Goal: Book appointment/travel/reservation

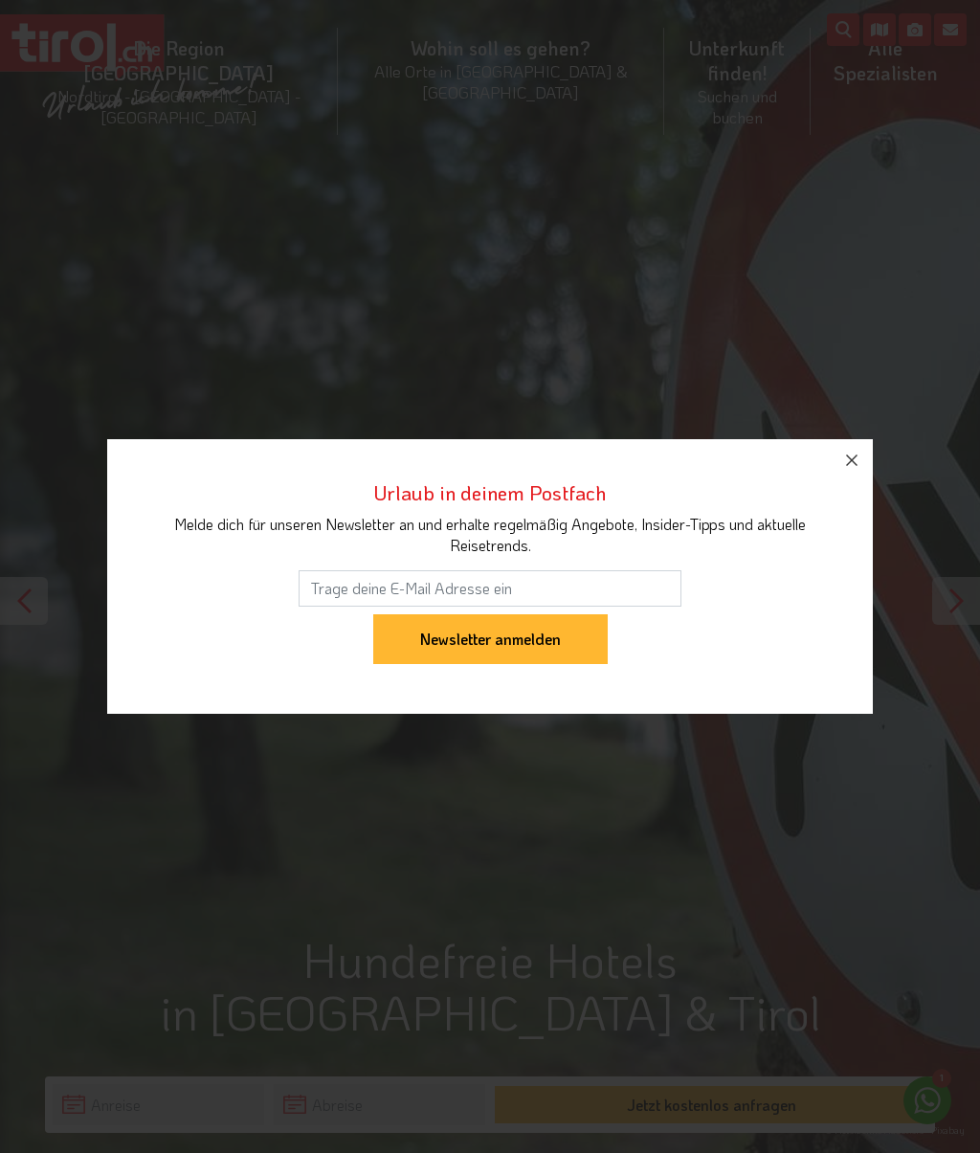
click at [848, 453] on icon "button" at bounding box center [851, 460] width 23 height 23
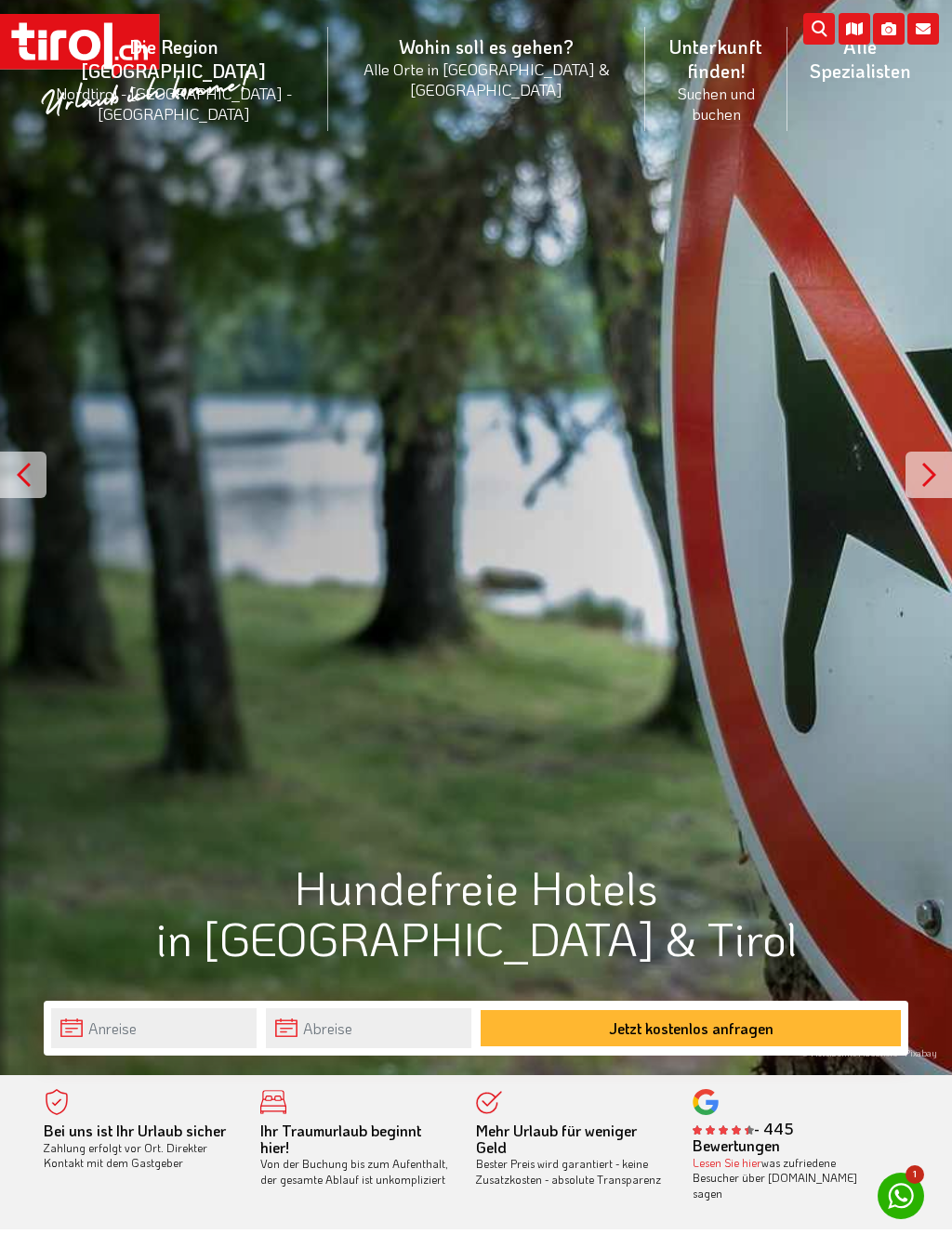
scroll to position [186, 0]
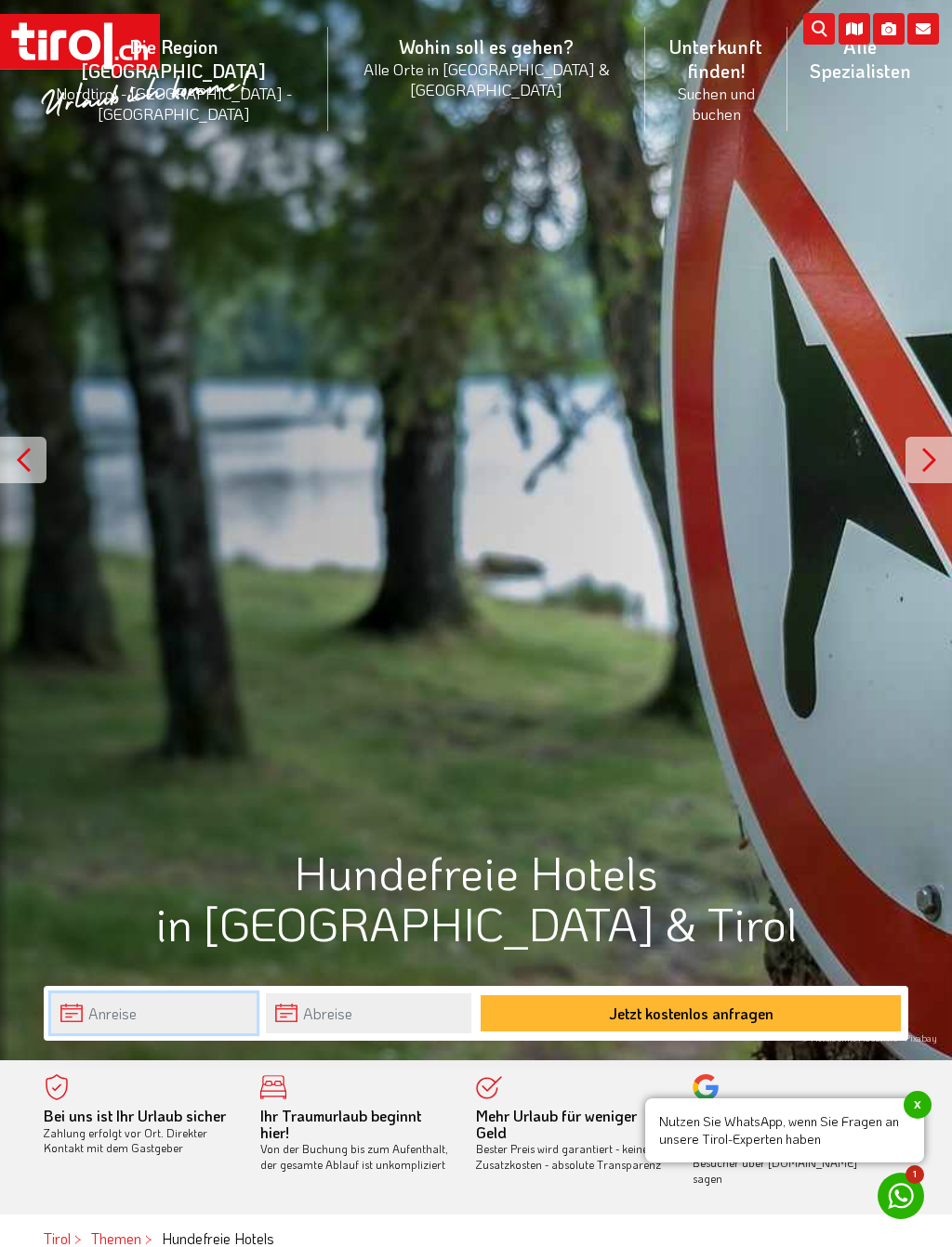
click at [166, 1011] on input "text" at bounding box center [153, 1013] width 205 height 40
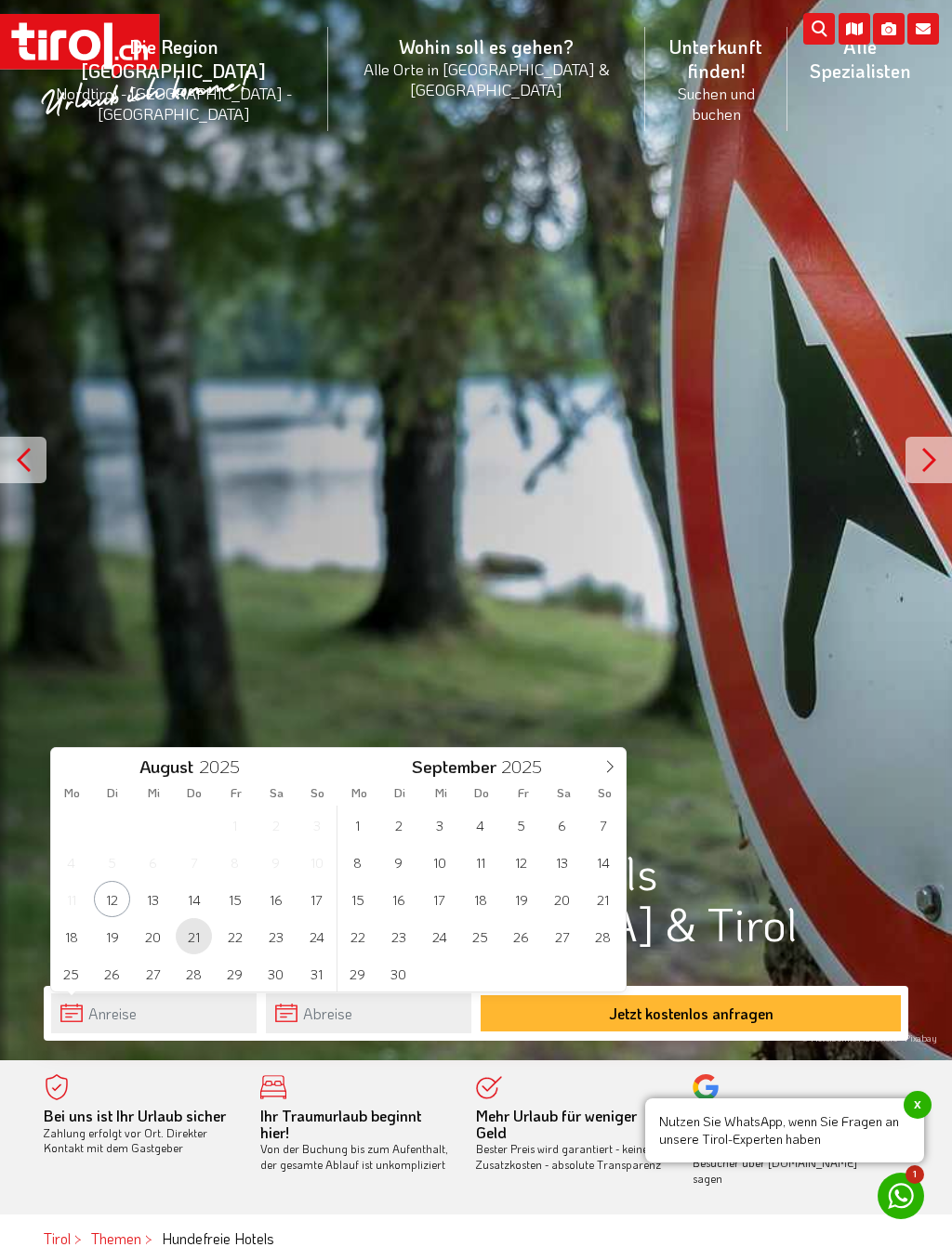
click at [195, 937] on span "21" at bounding box center [193, 936] width 36 height 36
click at [274, 978] on span "30" at bounding box center [275, 973] width 36 height 36
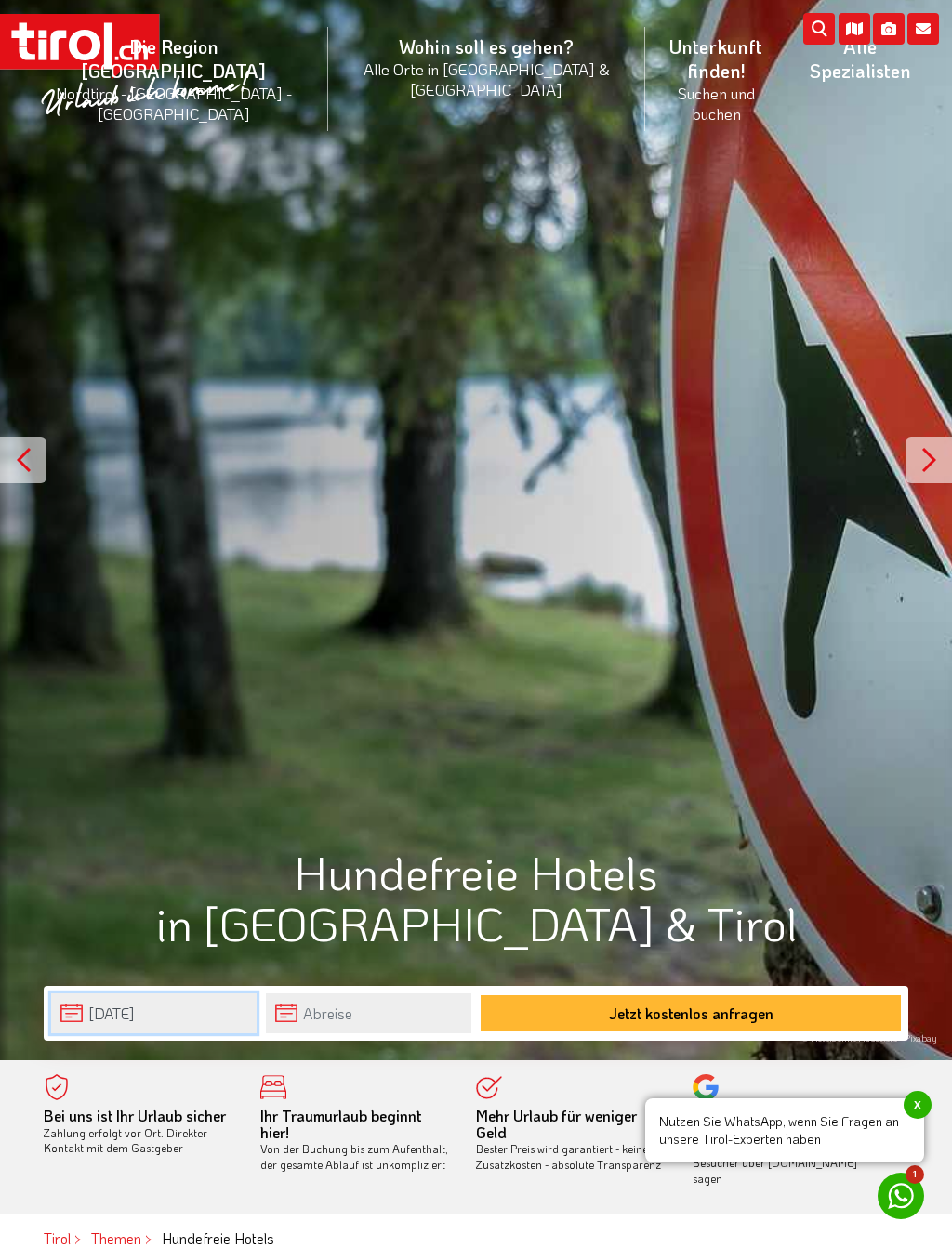
type input "21-08-2025"
type input "30-08-2025"
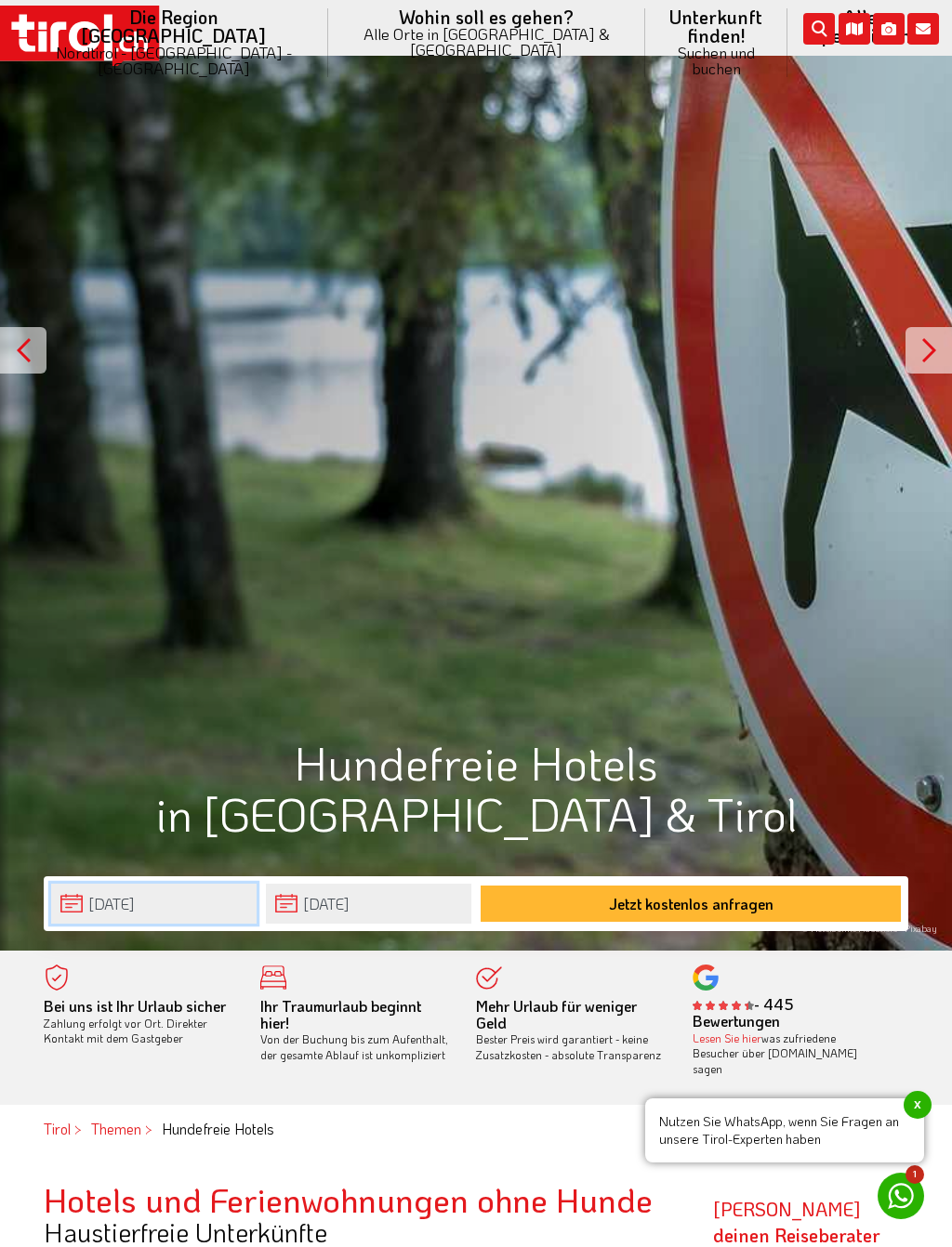
scroll to position [299, 0]
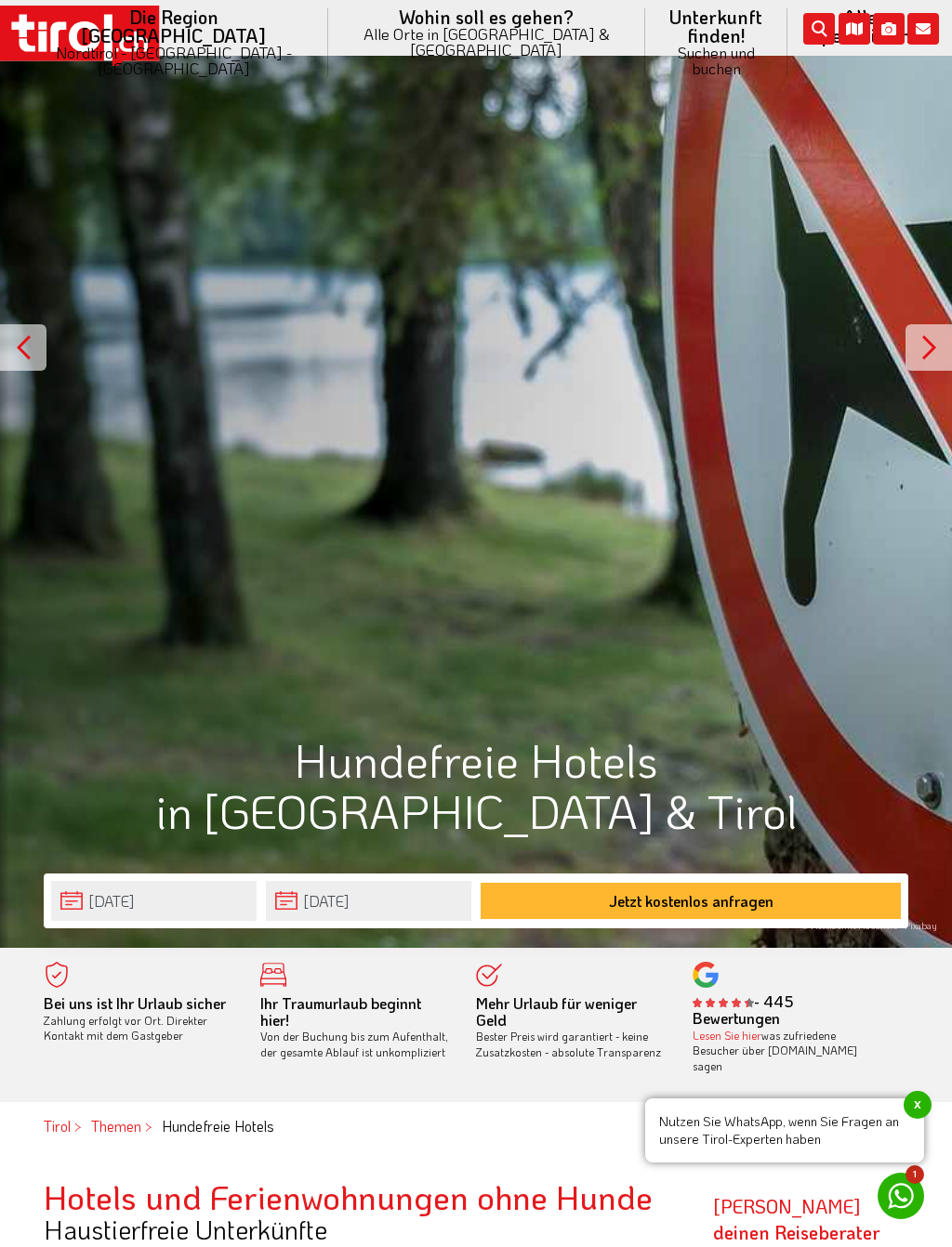
click at [726, 905] on button "Jetzt kostenlos anfragen" at bounding box center [691, 900] width 421 height 36
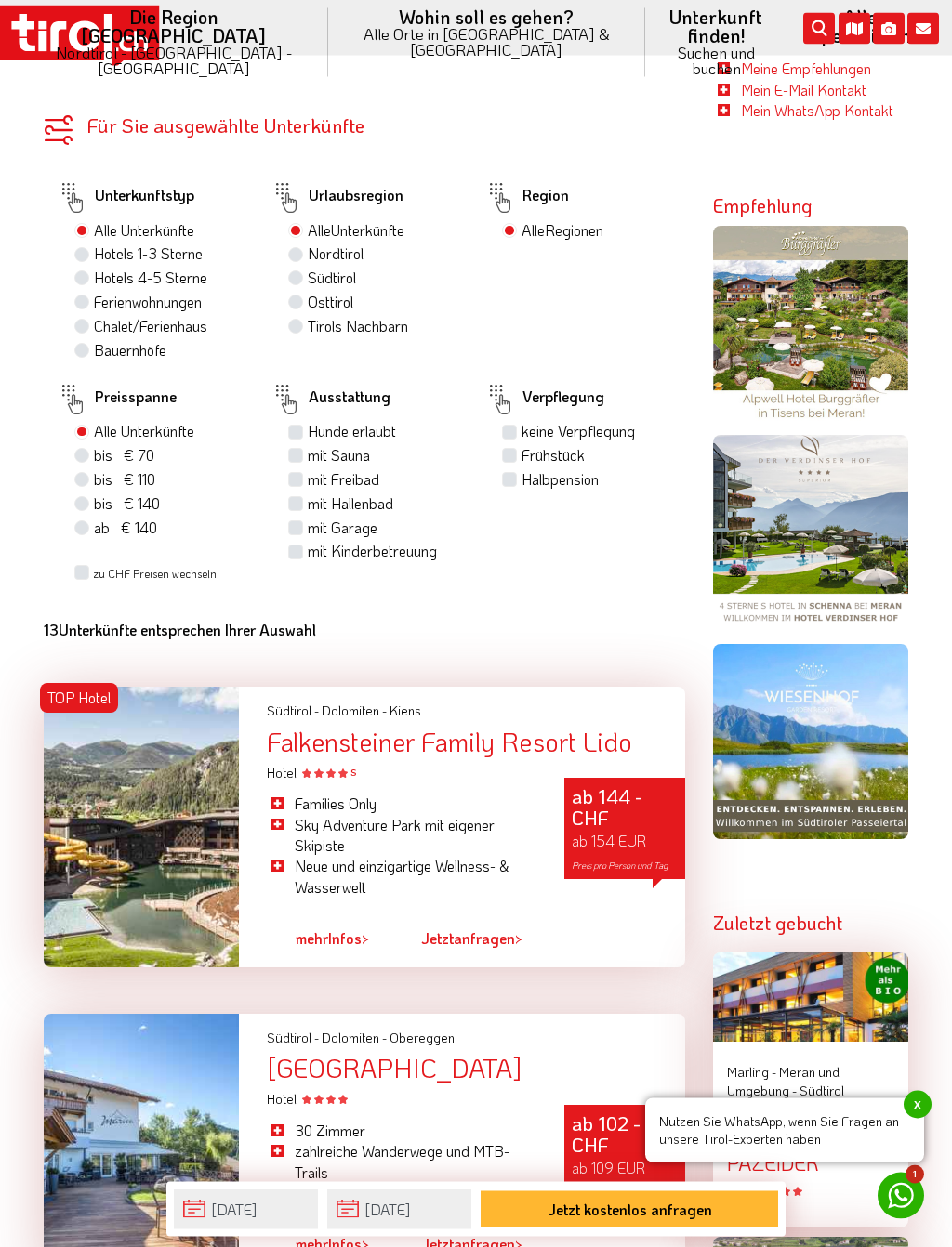
scroll to position [1724, 0]
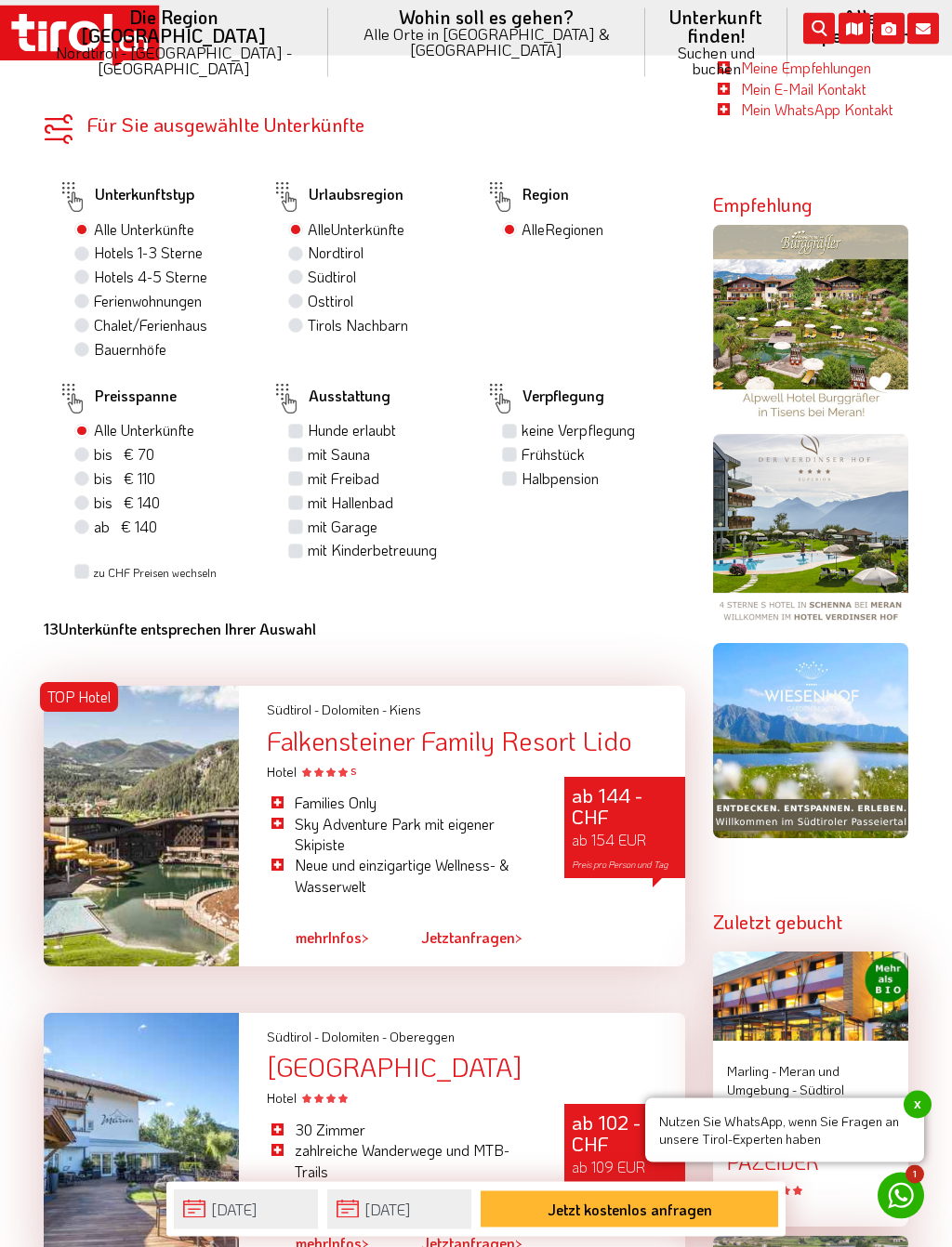
click at [323, 948] on span "mehr" at bounding box center [311, 938] width 32 height 19
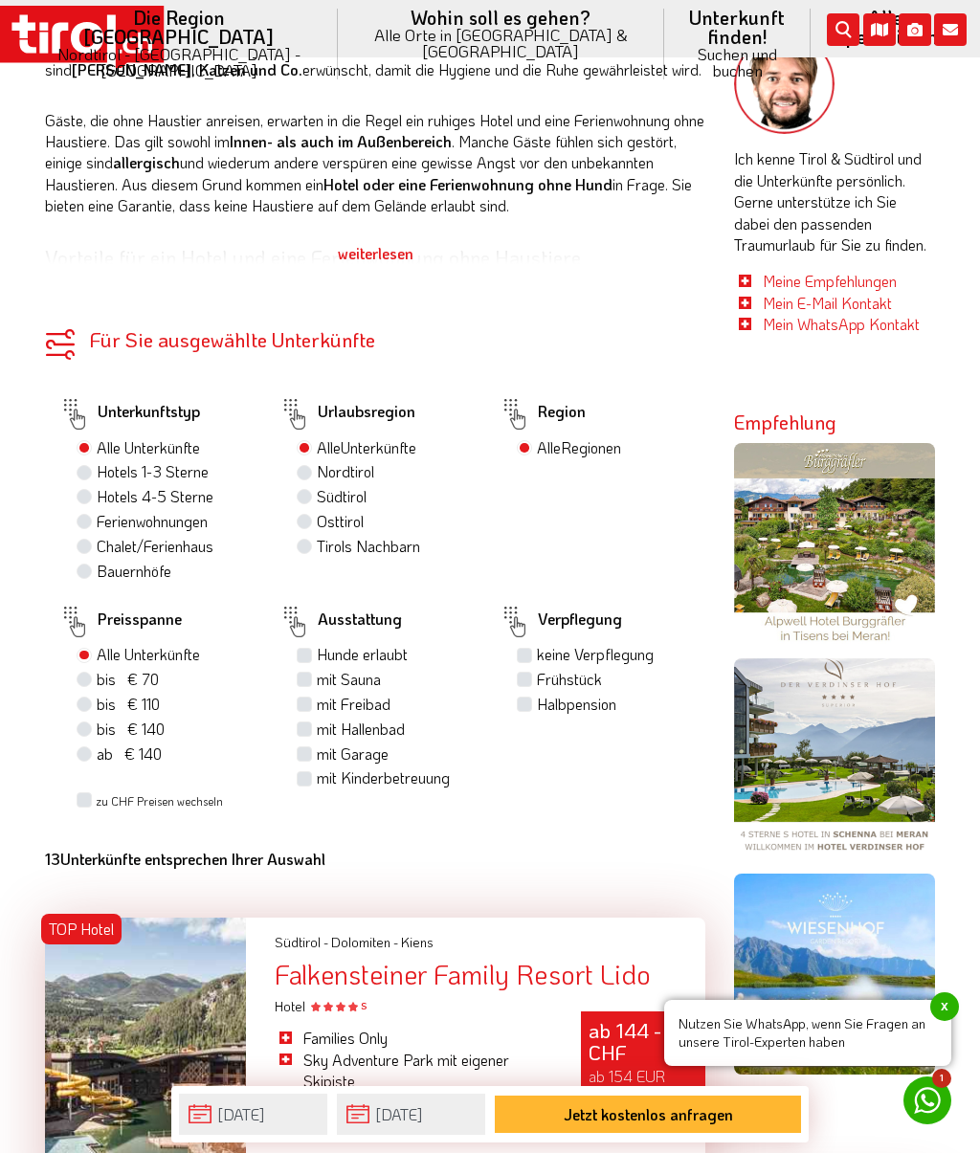
scroll to position [1427, 0]
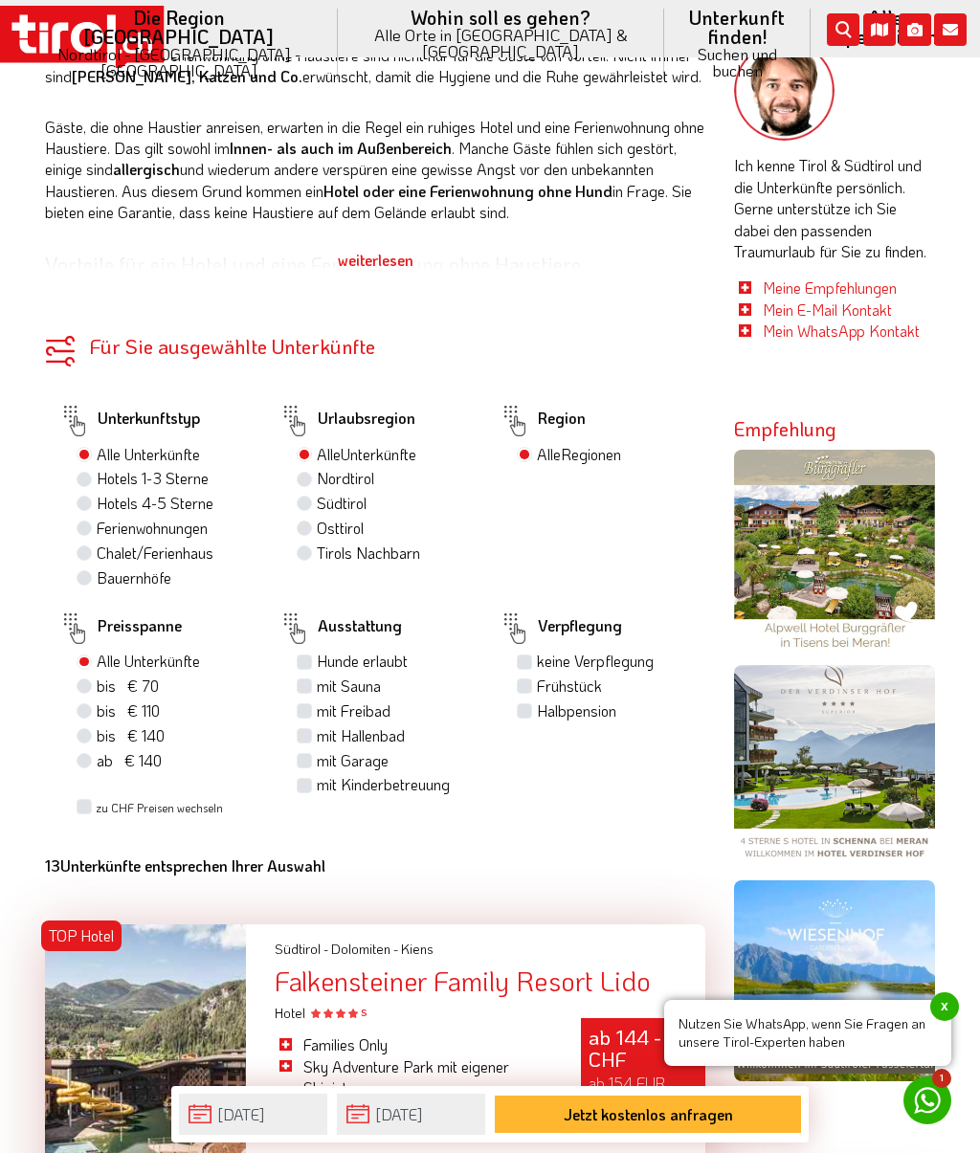
click at [97, 518] on label "Ferienwohnungen" at bounding box center [152, 528] width 111 height 21
click at [87, 522] on input "Ferienwohnungen" at bounding box center [86, 528] width 12 height 12
radio input "true"
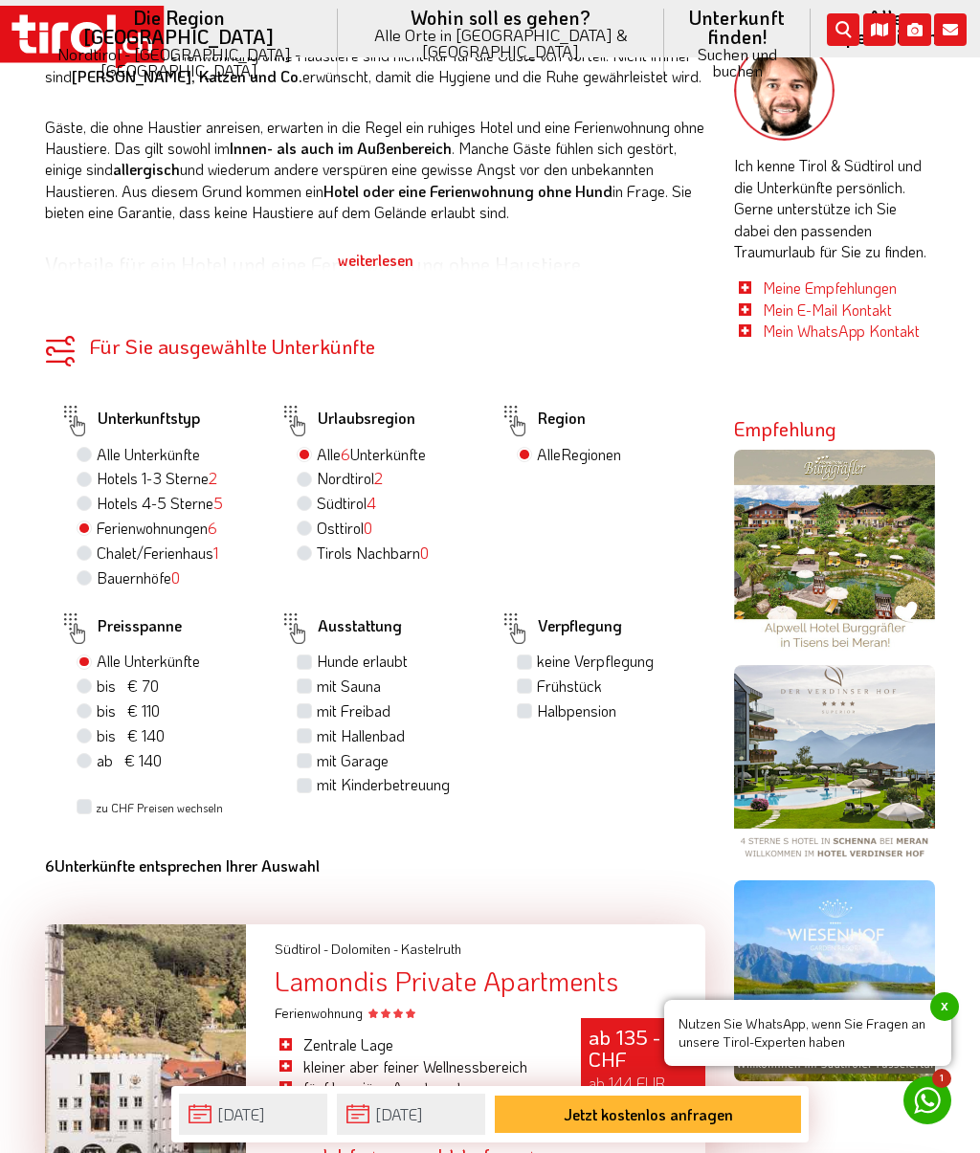
click at [97, 543] on label "Chalet/Ferienhaus 1" at bounding box center [158, 553] width 122 height 21
click at [85, 546] on input "Chalet/Ferienhaus 1" at bounding box center [86, 552] width 12 height 12
radio input "true"
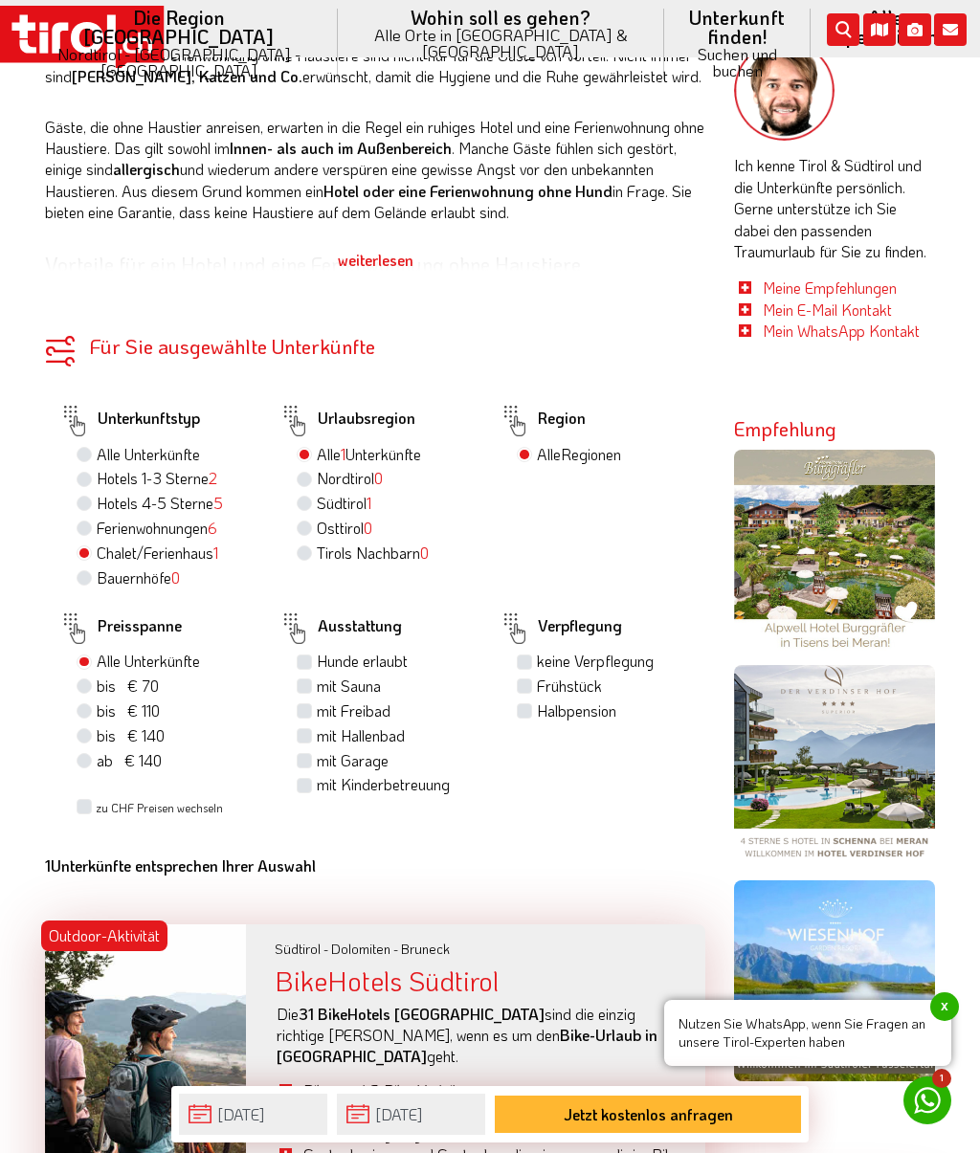
click at [94, 517] on div "Ferienwohnungen 6" at bounding box center [164, 529] width 174 height 25
click at [97, 518] on label "Ferienwohnungen 6" at bounding box center [157, 528] width 121 height 21
click at [86, 522] on input "Ferienwohnungen 6" at bounding box center [86, 528] width 12 height 12
radio input "true"
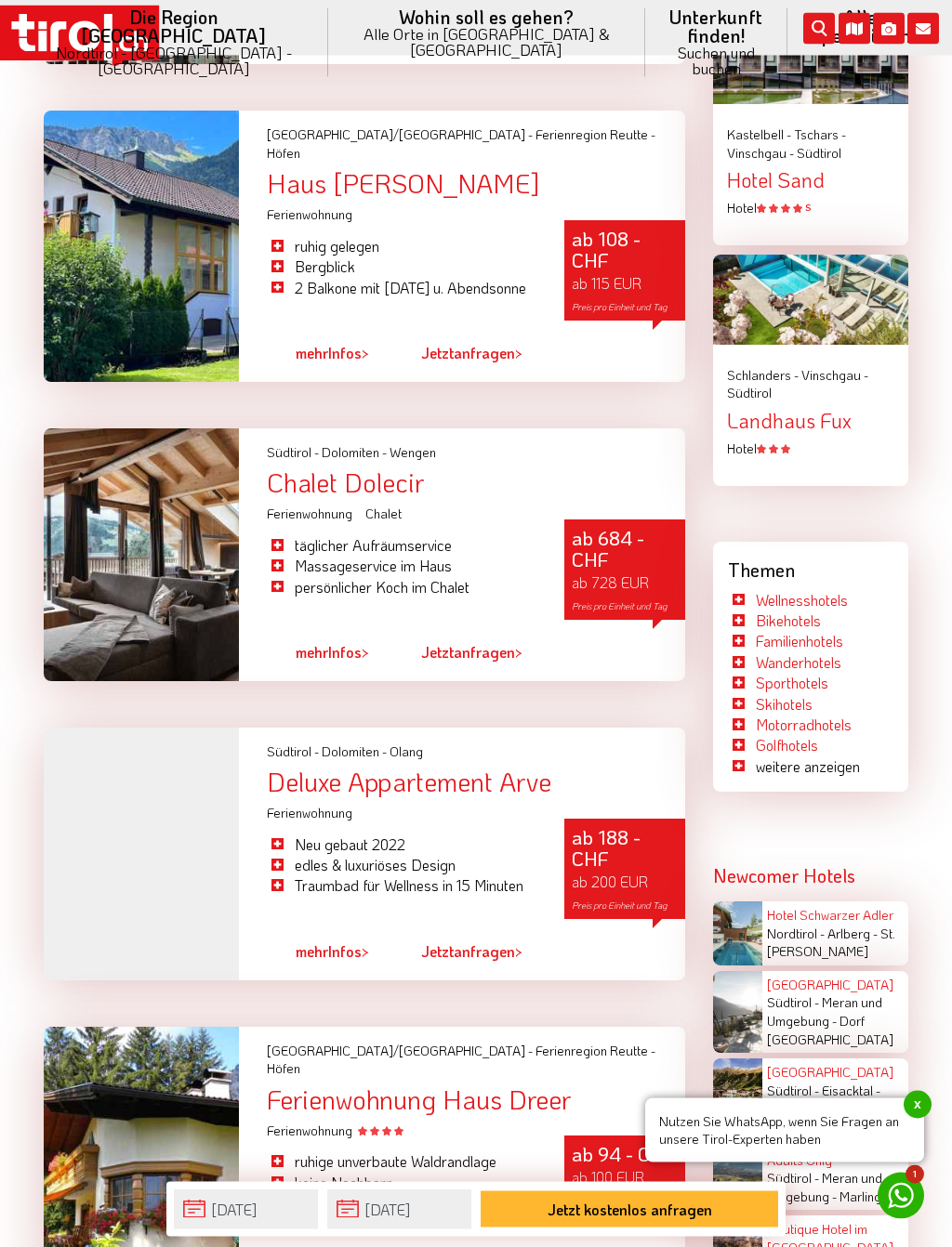
scroll to position [2948, 0]
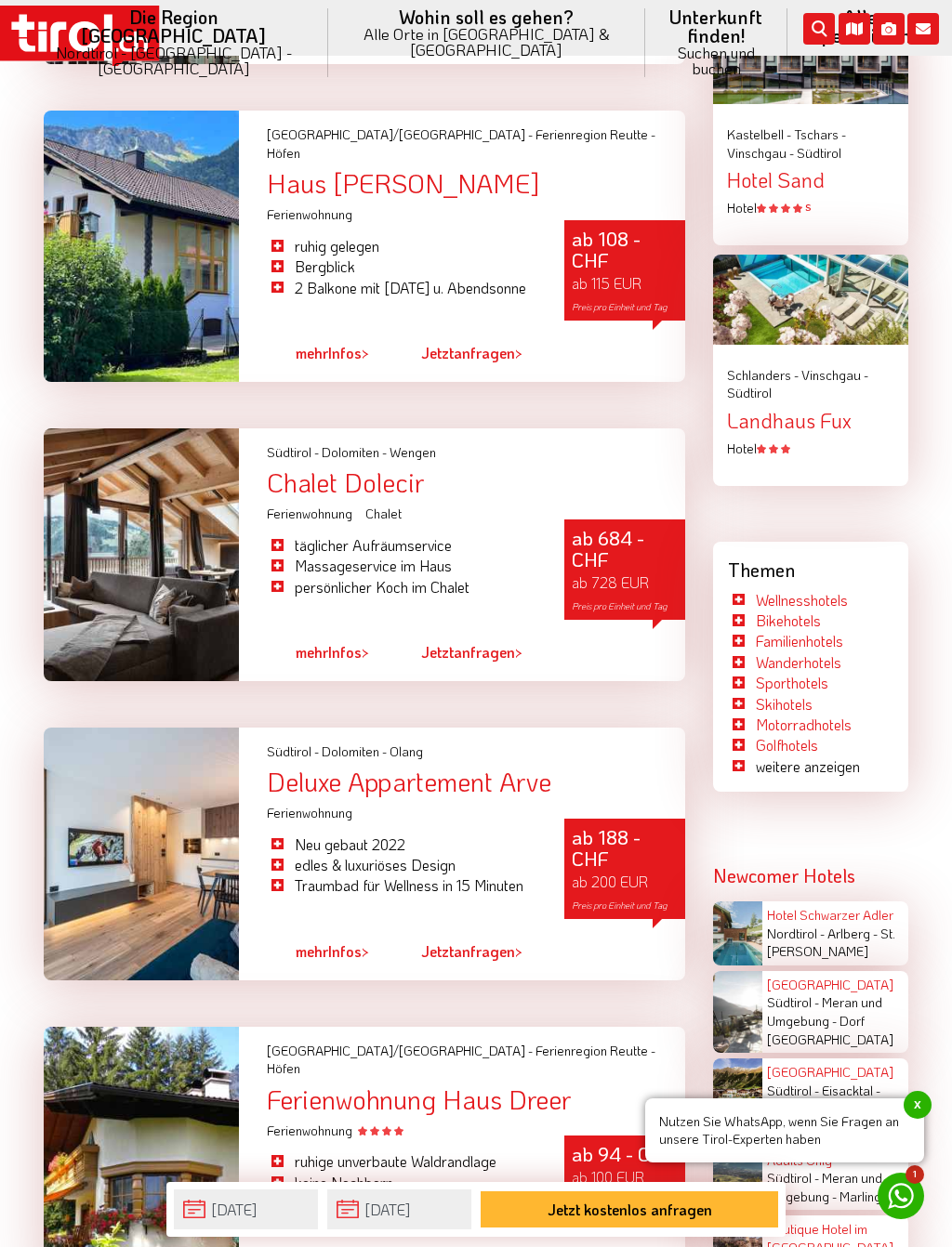
click at [341, 930] on link "mehr Infos >" at bounding box center [332, 952] width 74 height 43
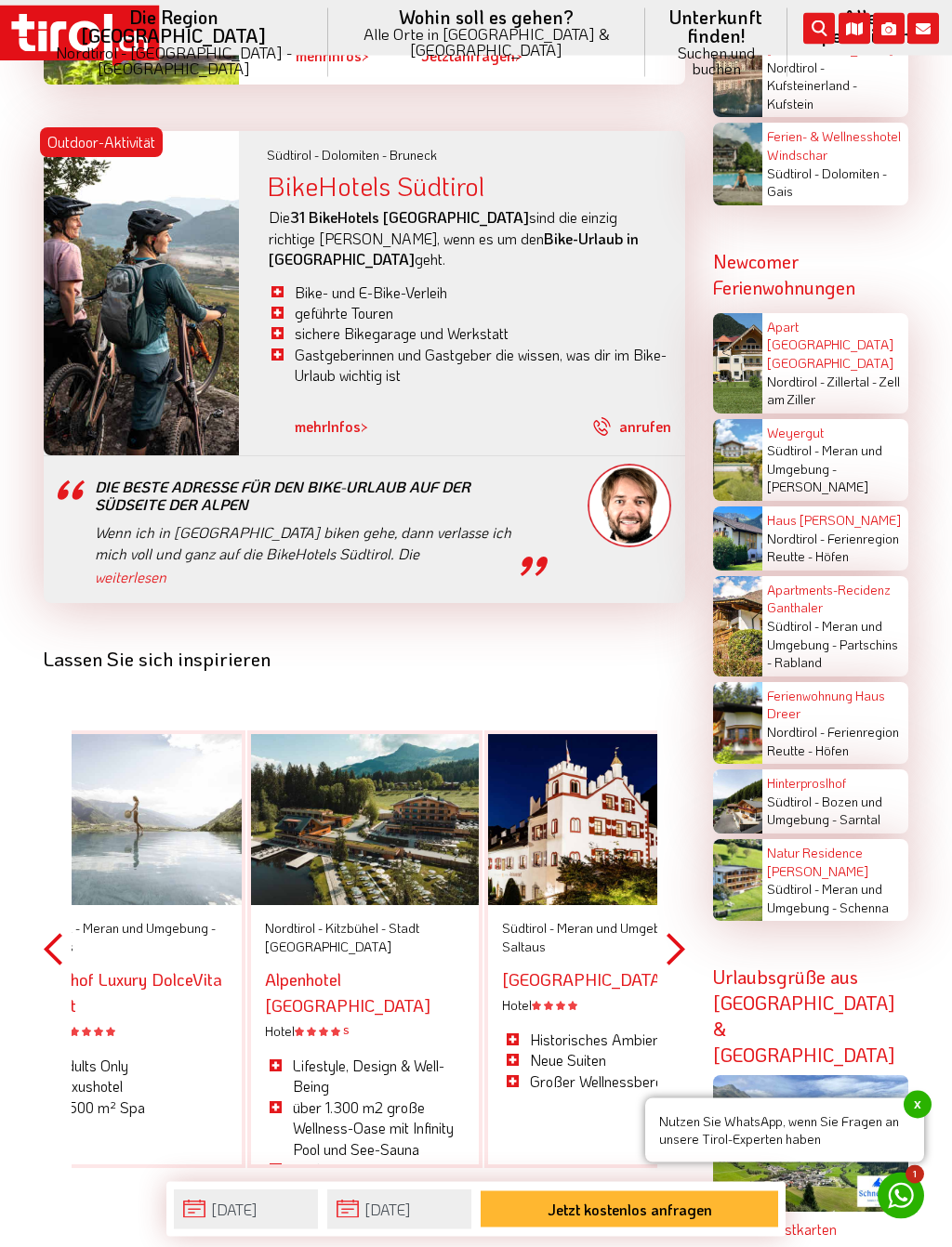
scroll to position [4146, 0]
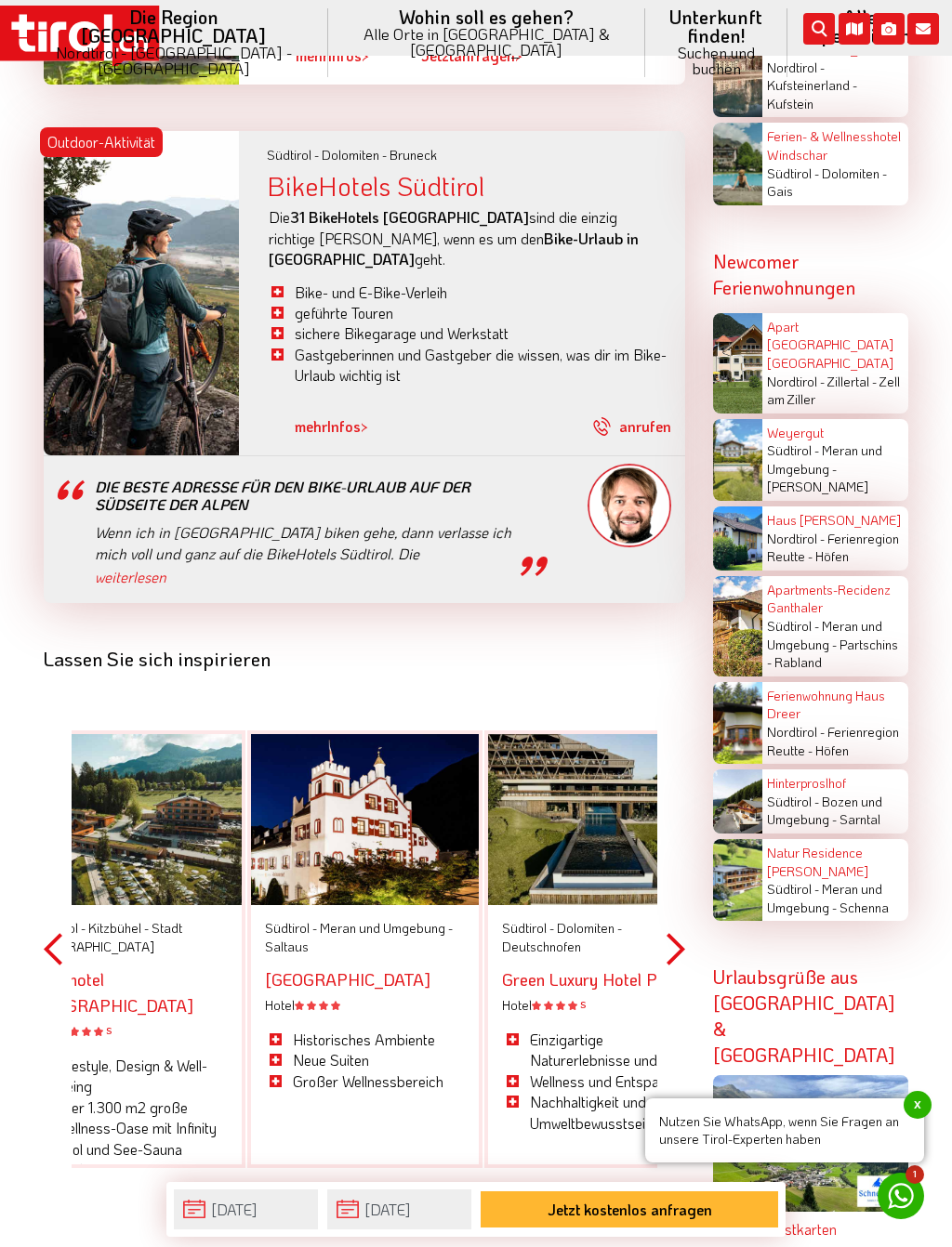
click at [674, 897] on button "Next" at bounding box center [675, 950] width 18 height 542
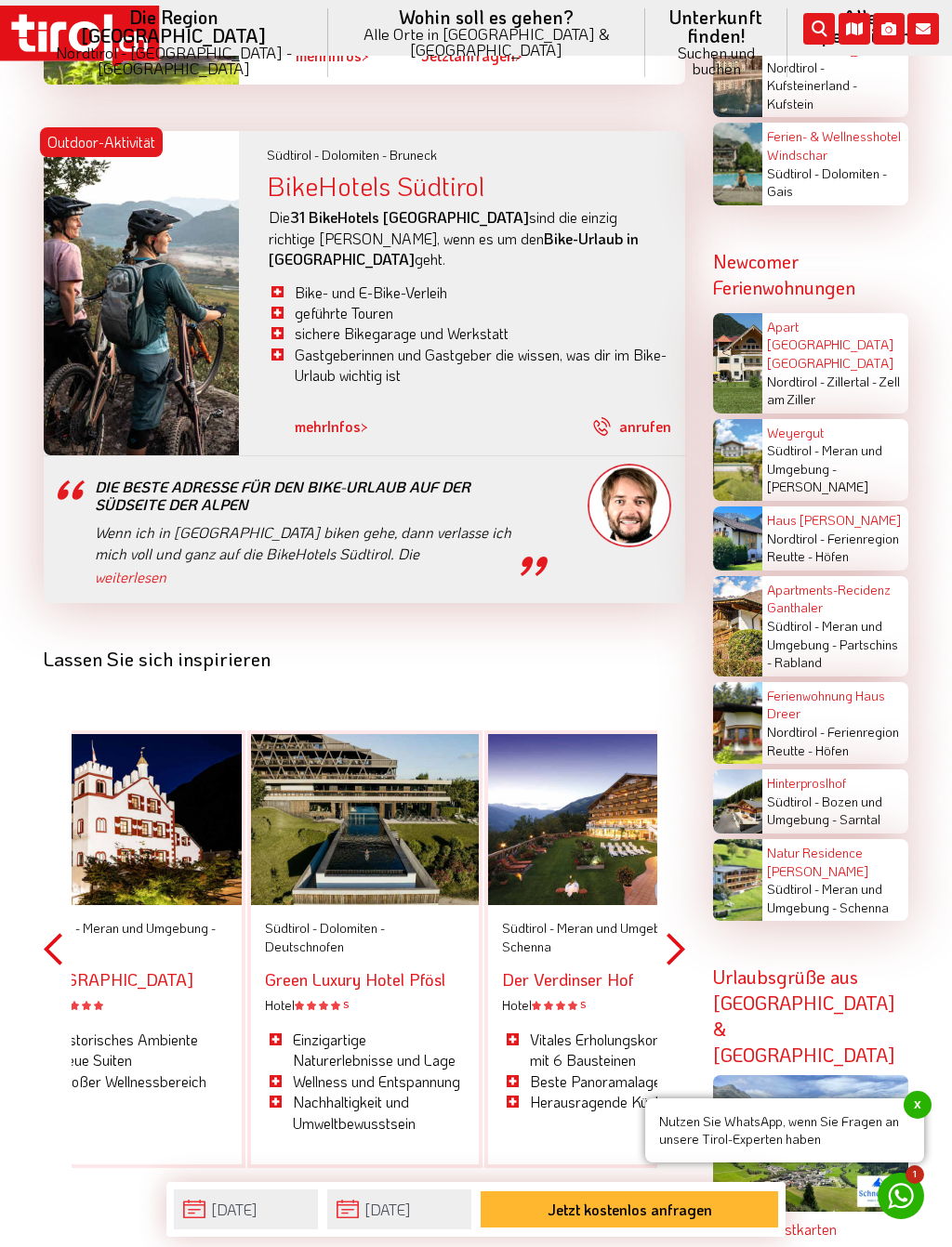
click at [679, 891] on button "Next" at bounding box center [675, 950] width 18 height 542
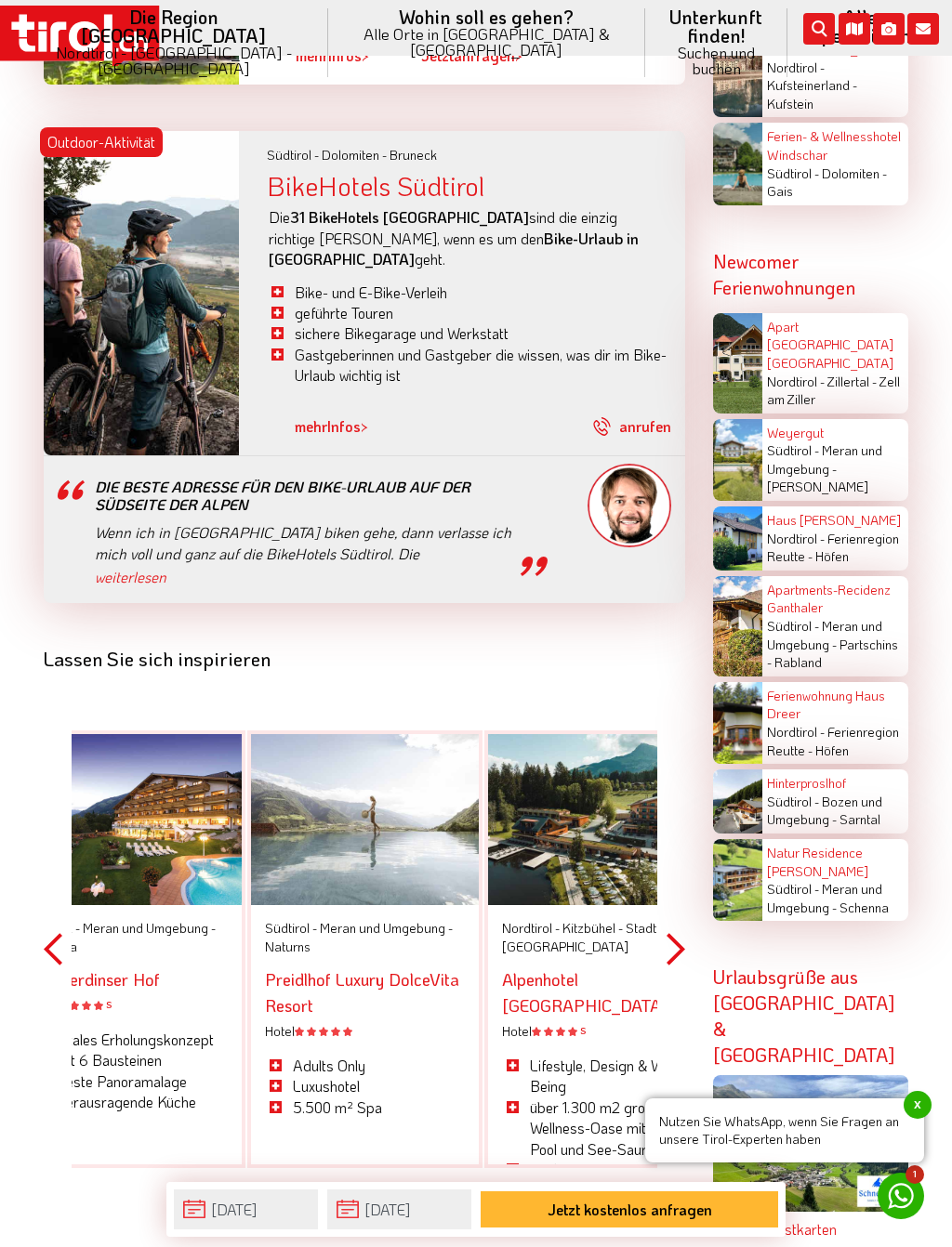
click at [680, 895] on button "Next" at bounding box center [675, 950] width 18 height 542
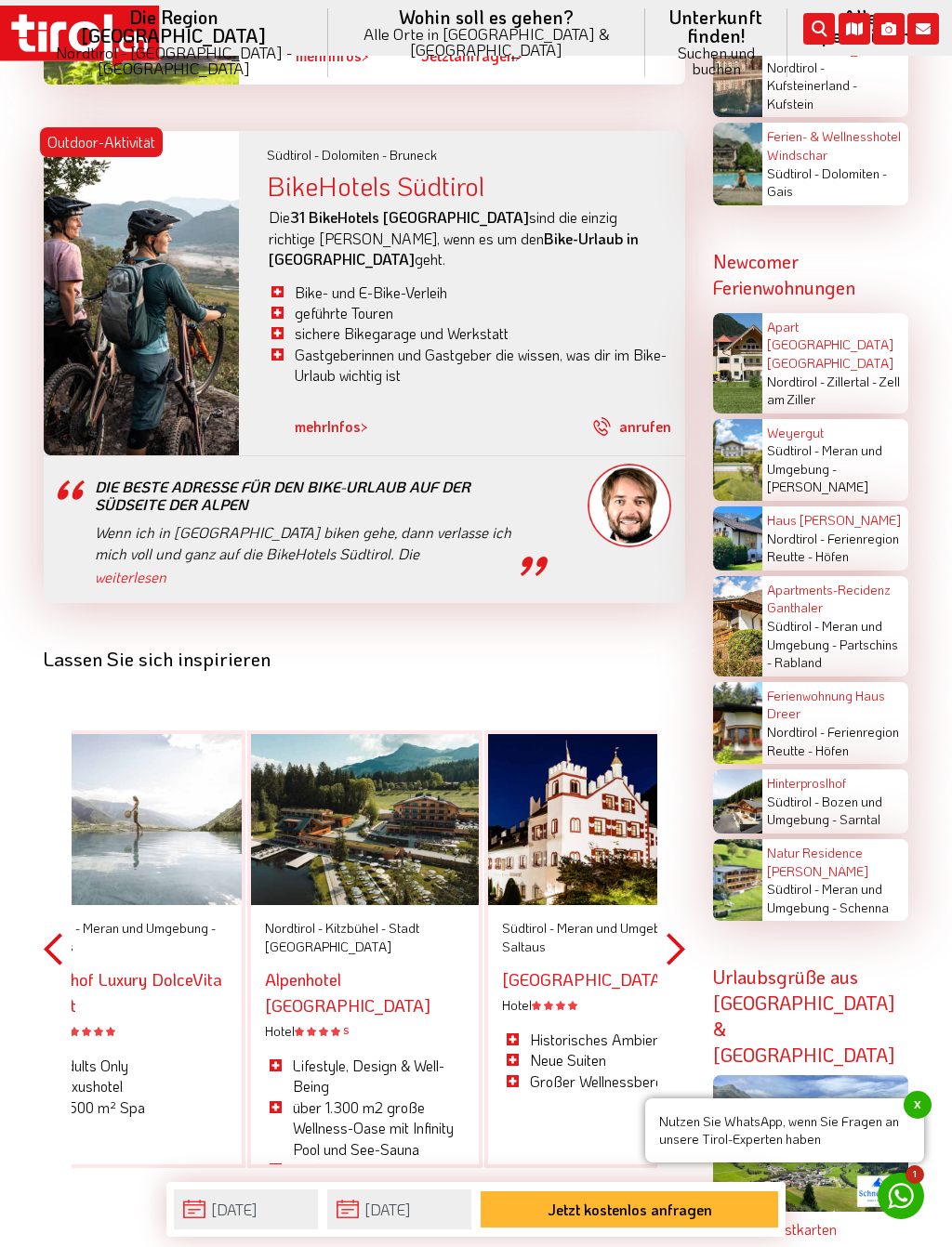
click at [676, 889] on button "Next" at bounding box center [675, 950] width 18 height 542
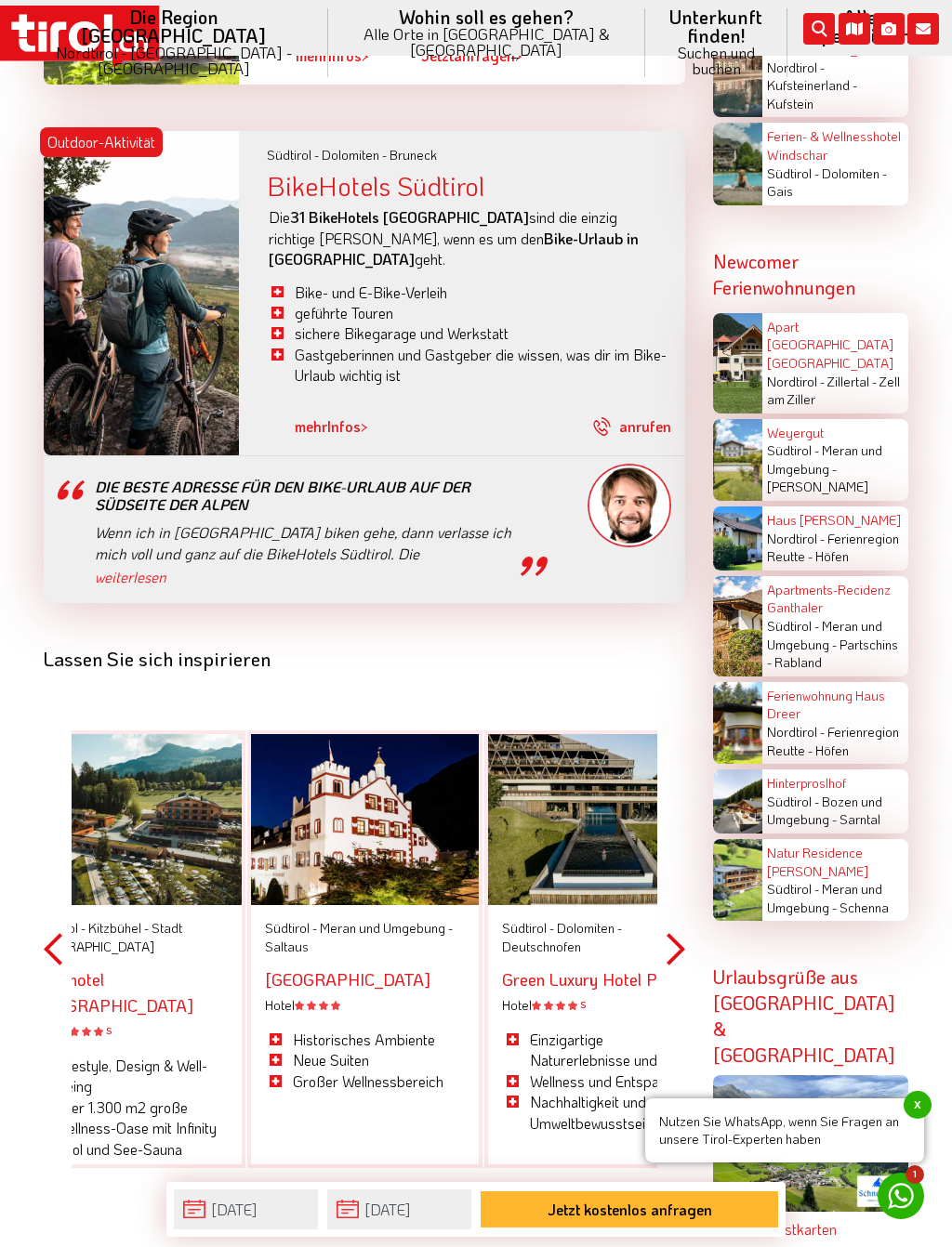
click at [682, 887] on button "Next" at bounding box center [675, 950] width 18 height 542
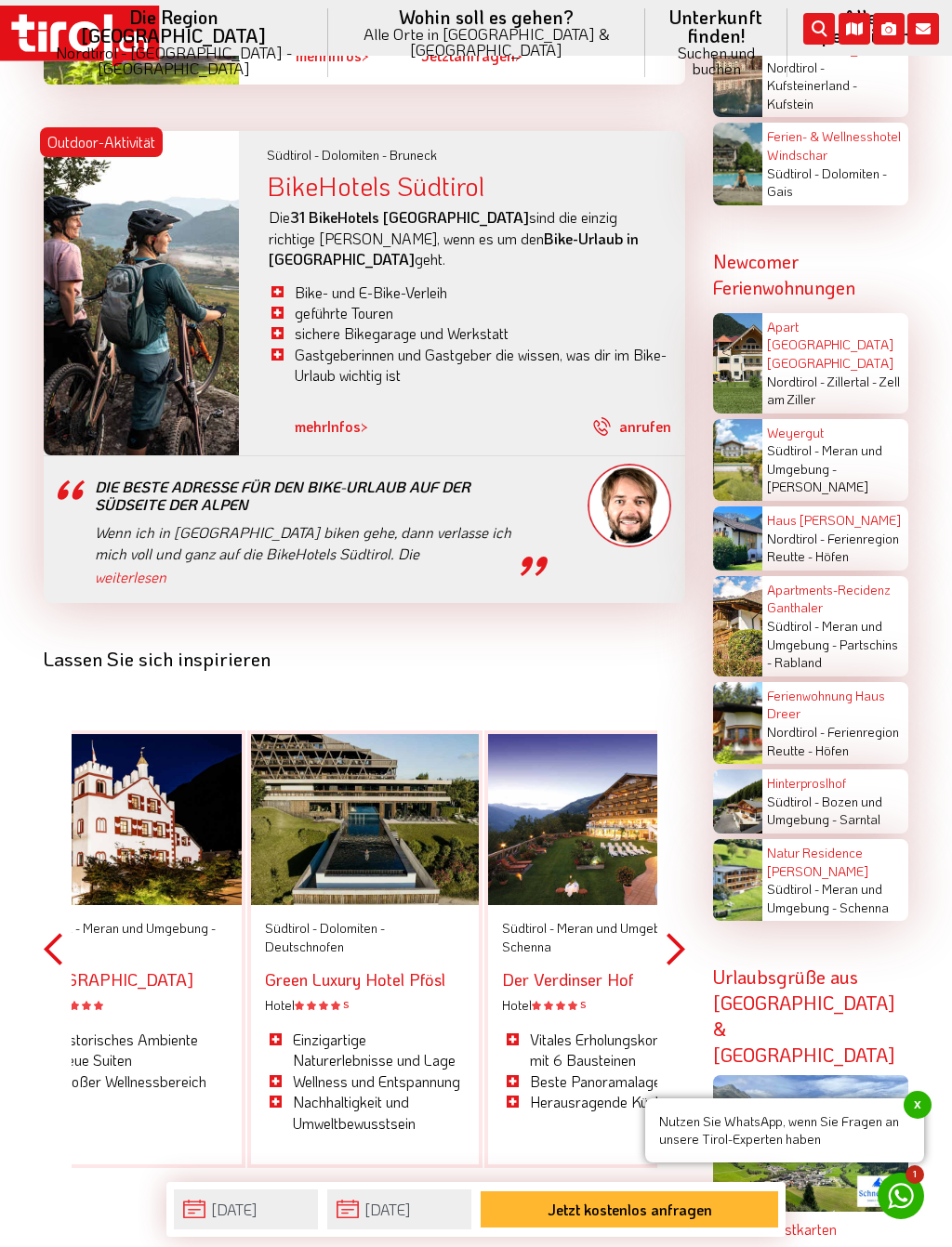
click at [668, 895] on button "Next" at bounding box center [675, 950] width 18 height 542
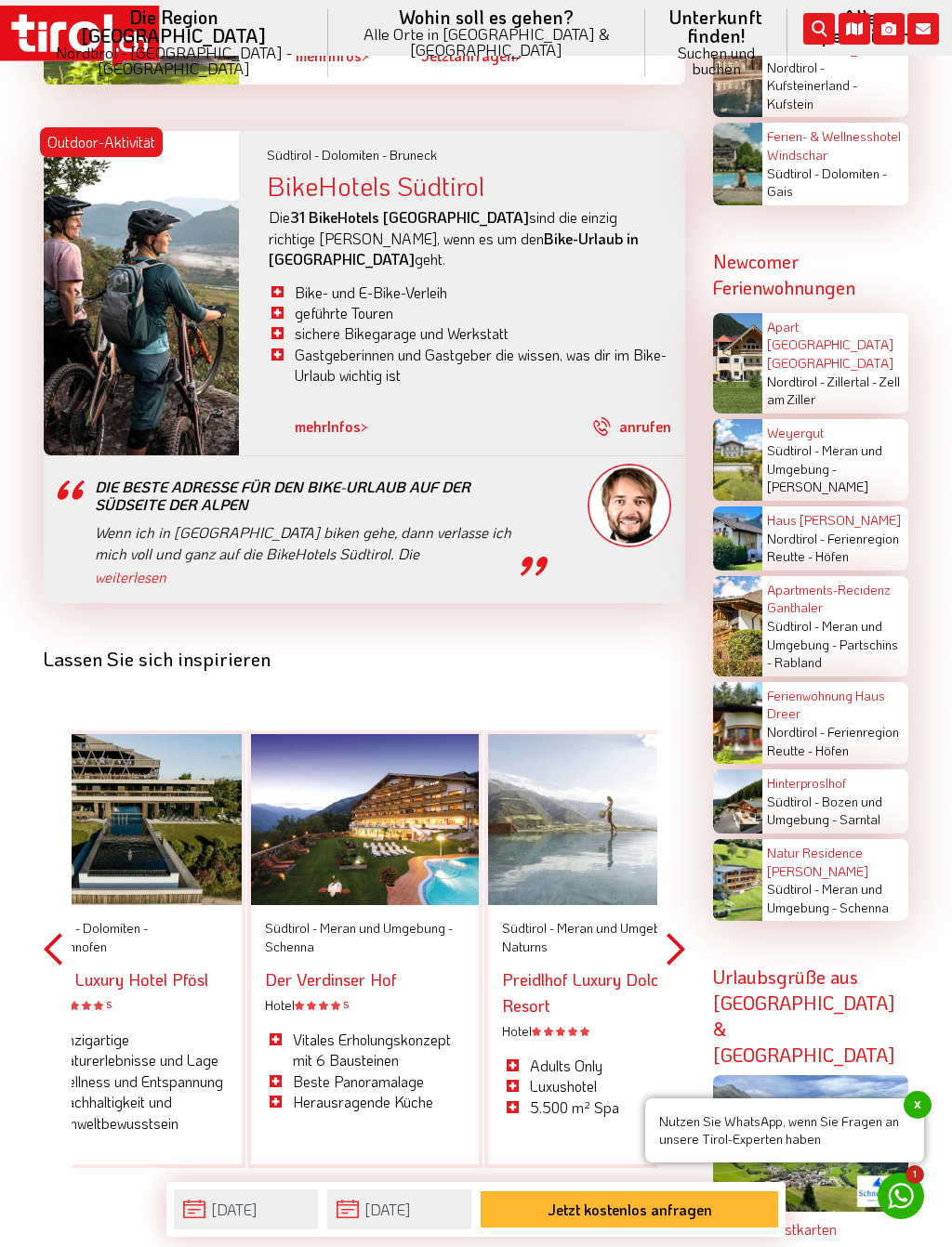
click at [581, 968] on link "Preidlhof Luxury DolceVita Resort" at bounding box center [599, 993] width 194 height 49
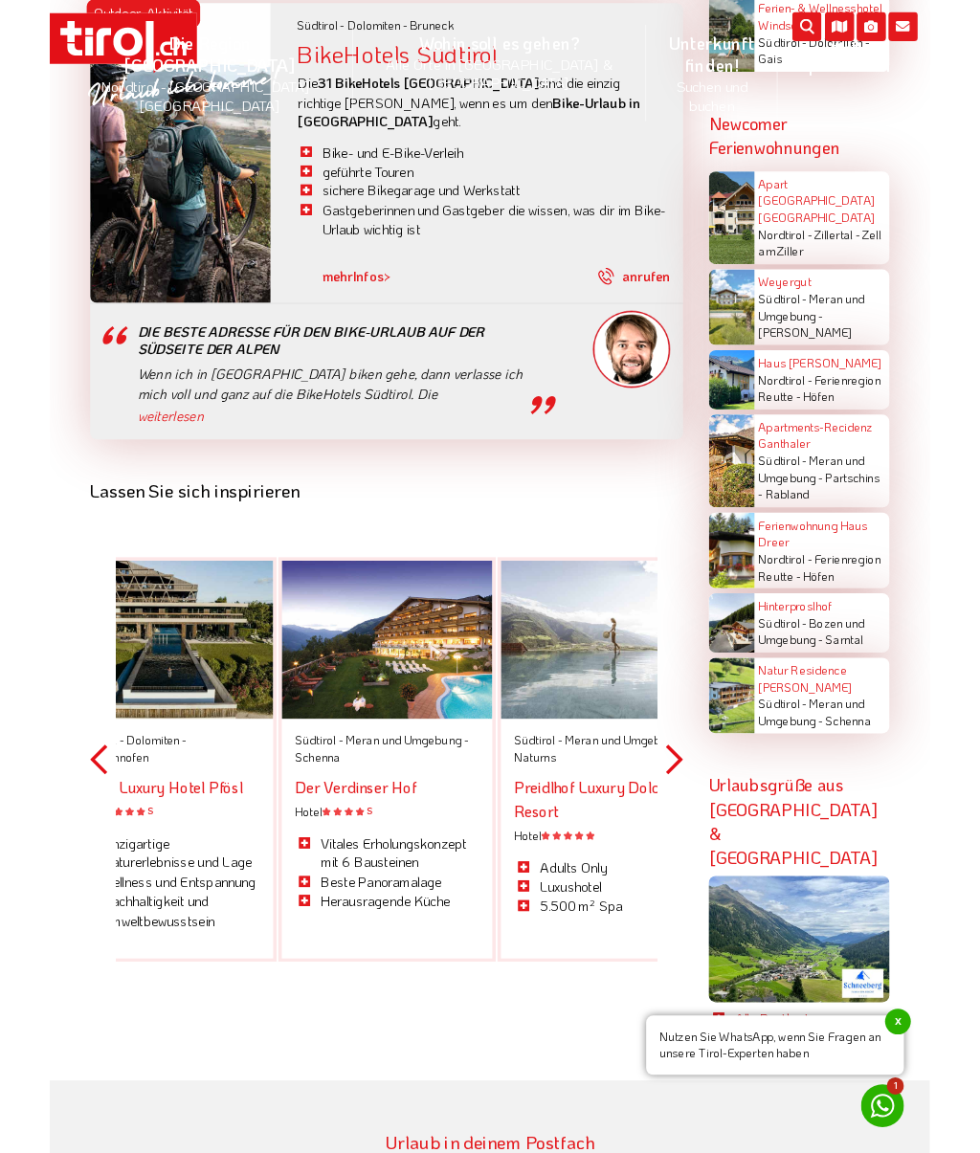
scroll to position [4323, 0]
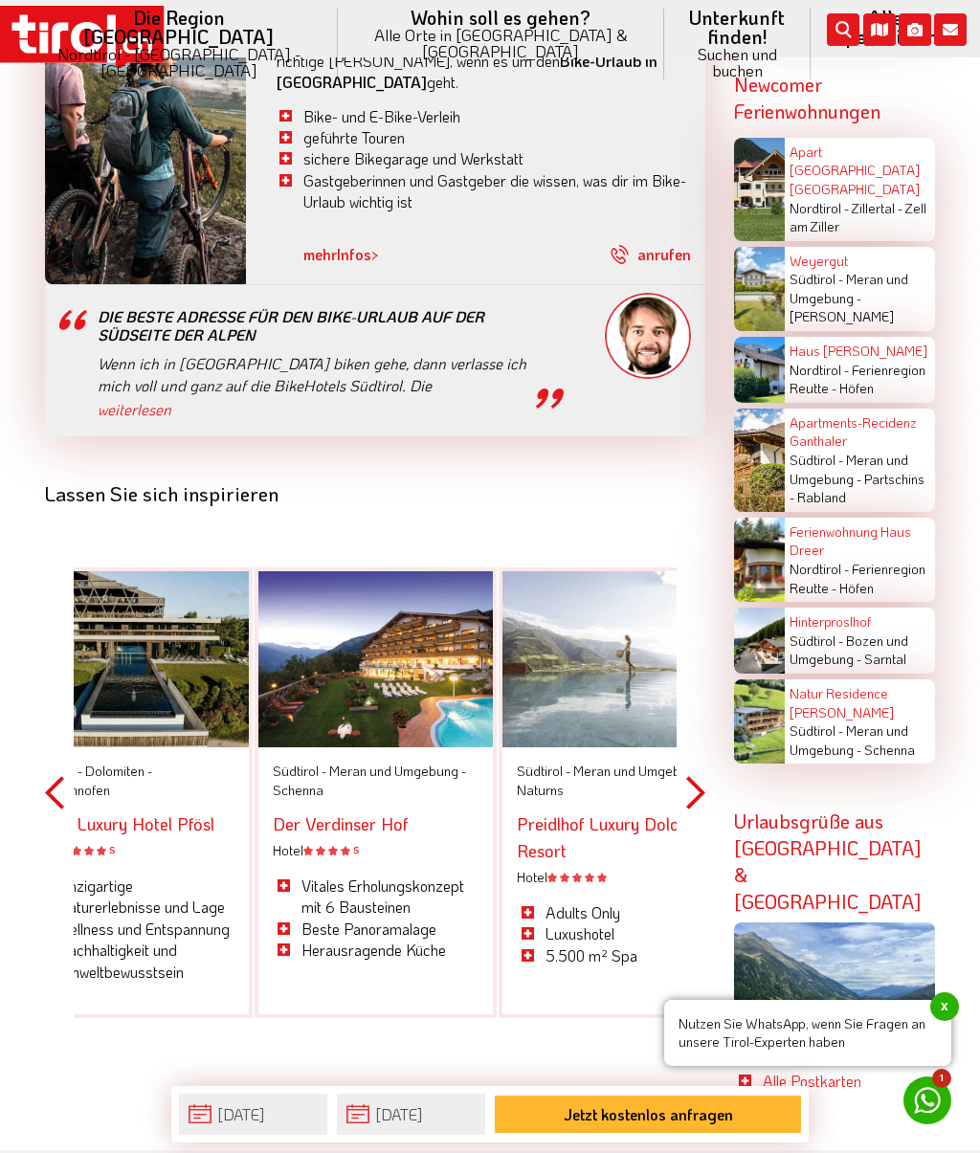
click at [703, 729] on button "Next" at bounding box center [695, 793] width 19 height 558
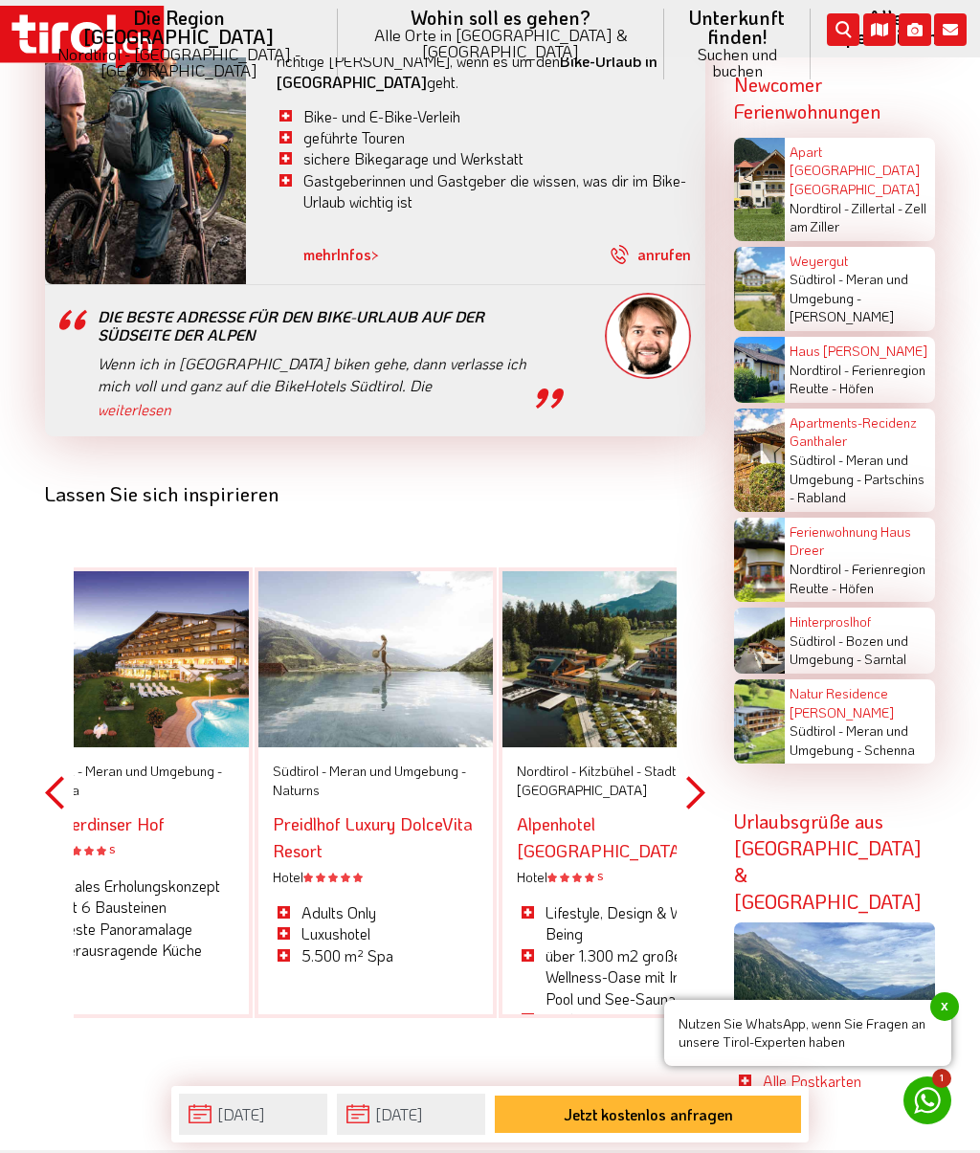
click at [702, 734] on button "Next" at bounding box center [695, 793] width 19 height 558
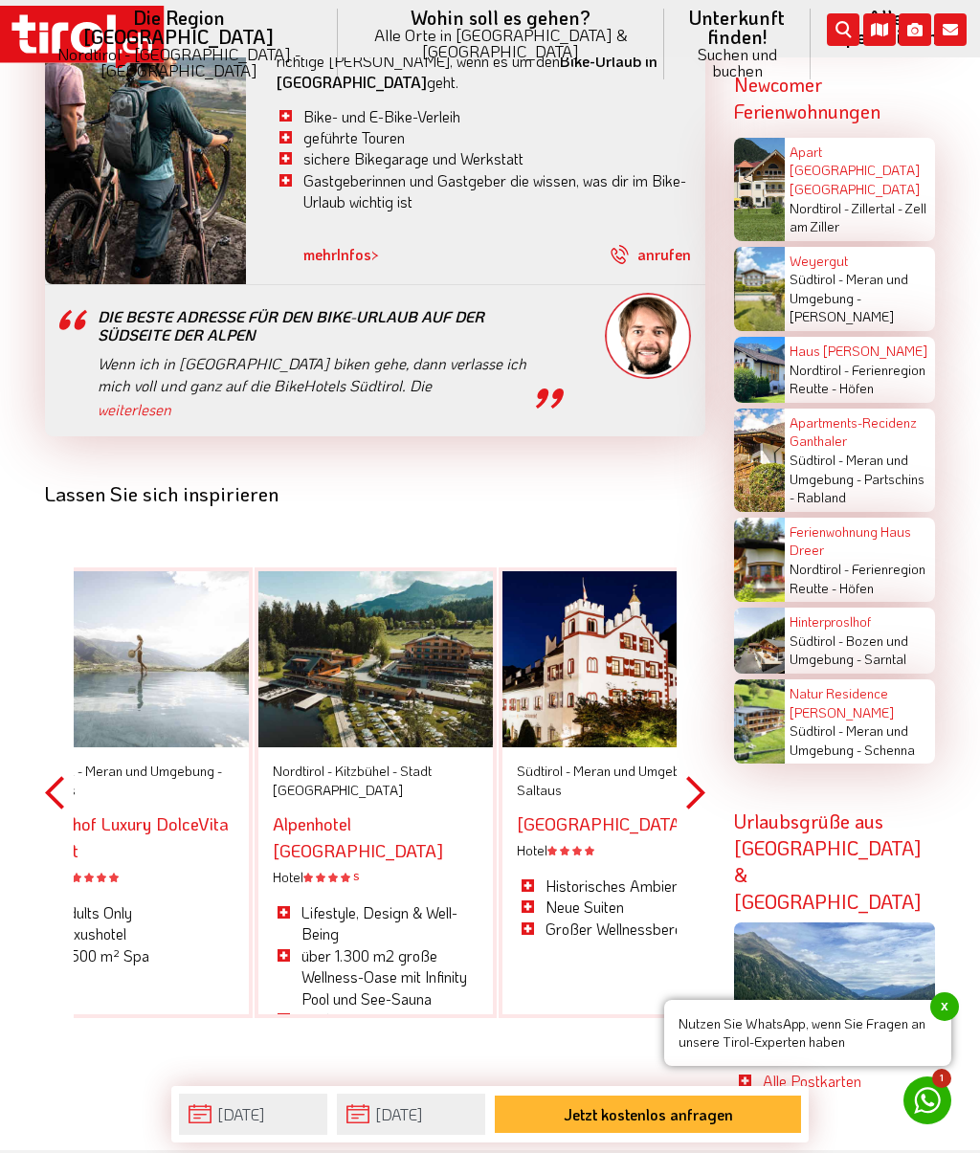
click at [703, 723] on button "Next" at bounding box center [695, 793] width 19 height 558
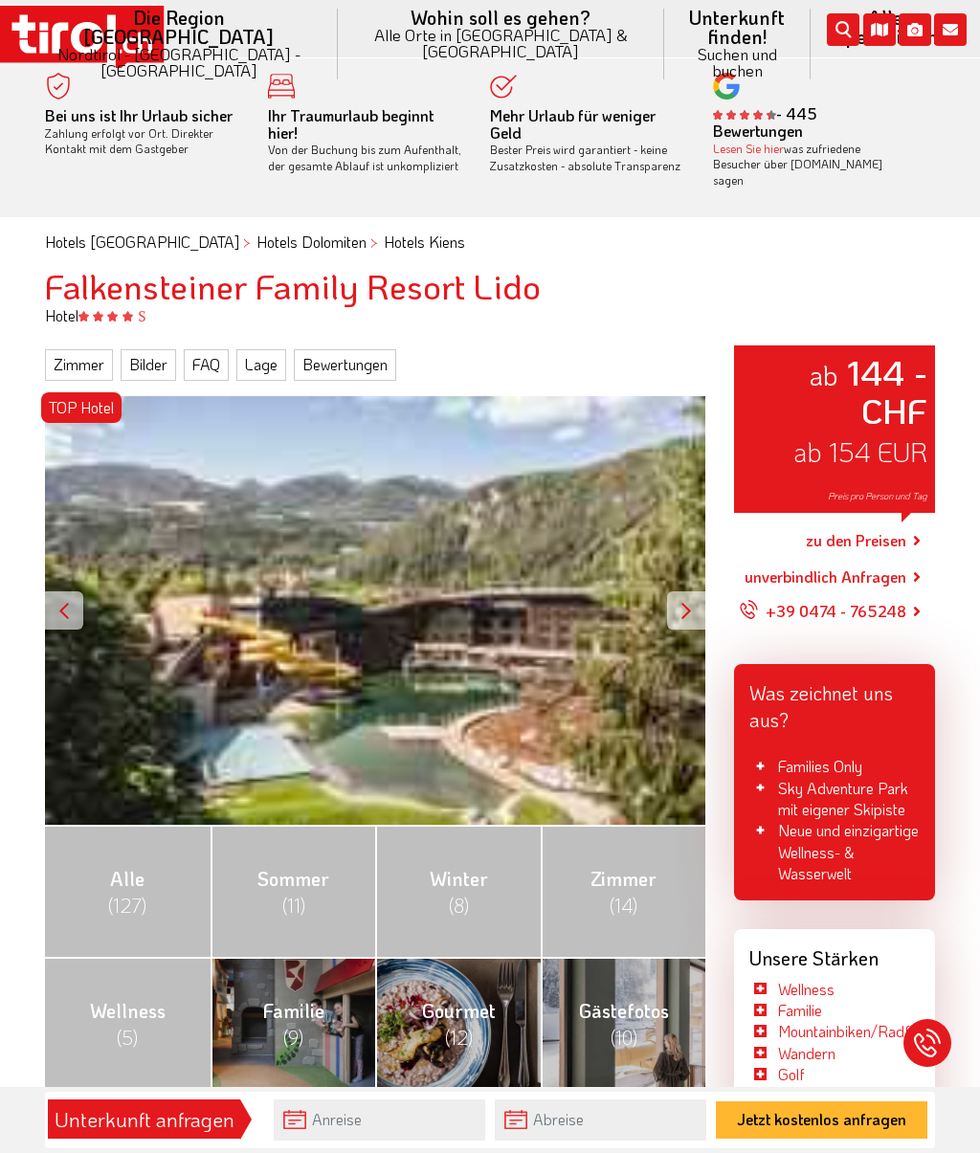
click at [303, 893] on span "(11)" at bounding box center [293, 905] width 23 height 25
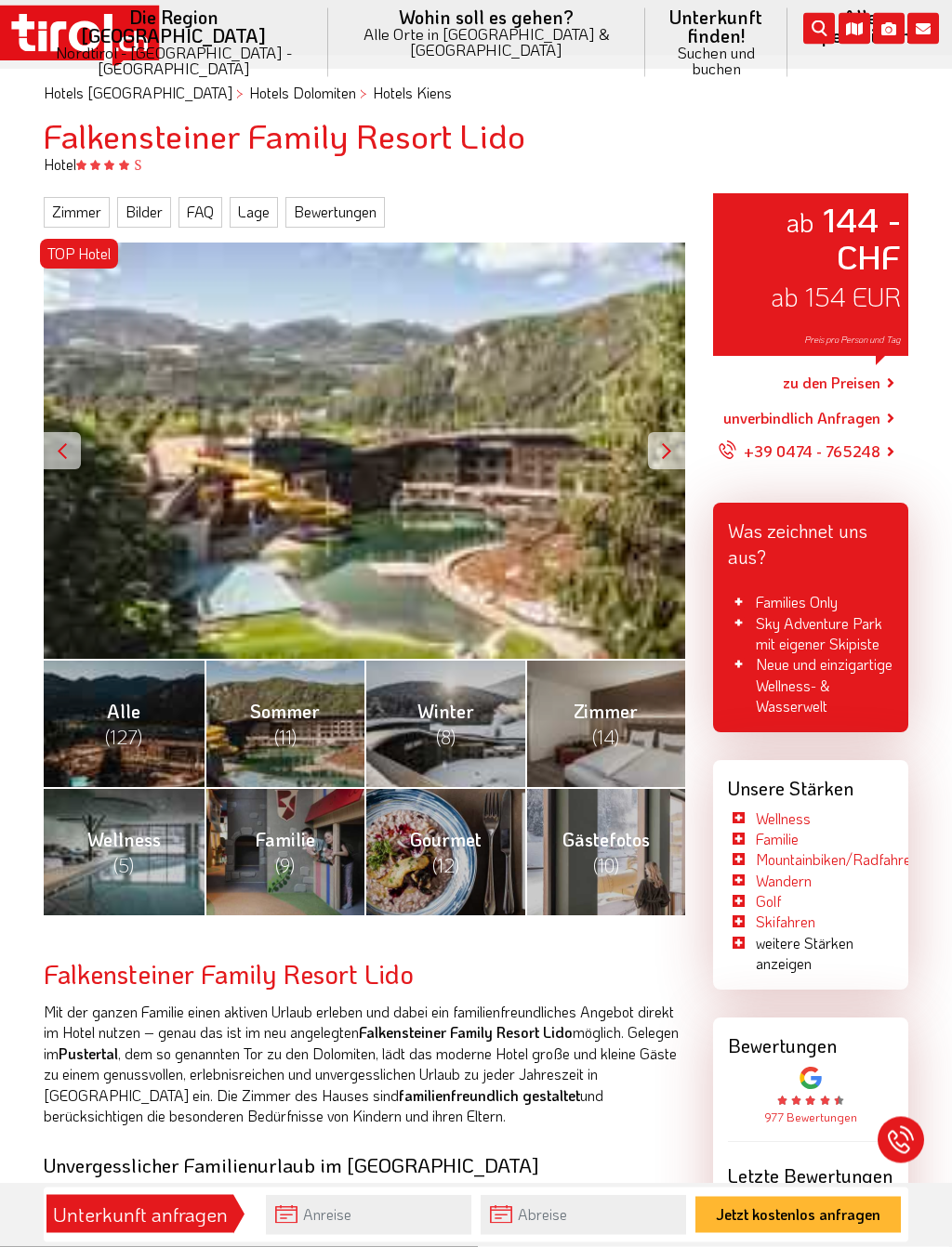
scroll to position [161, 0]
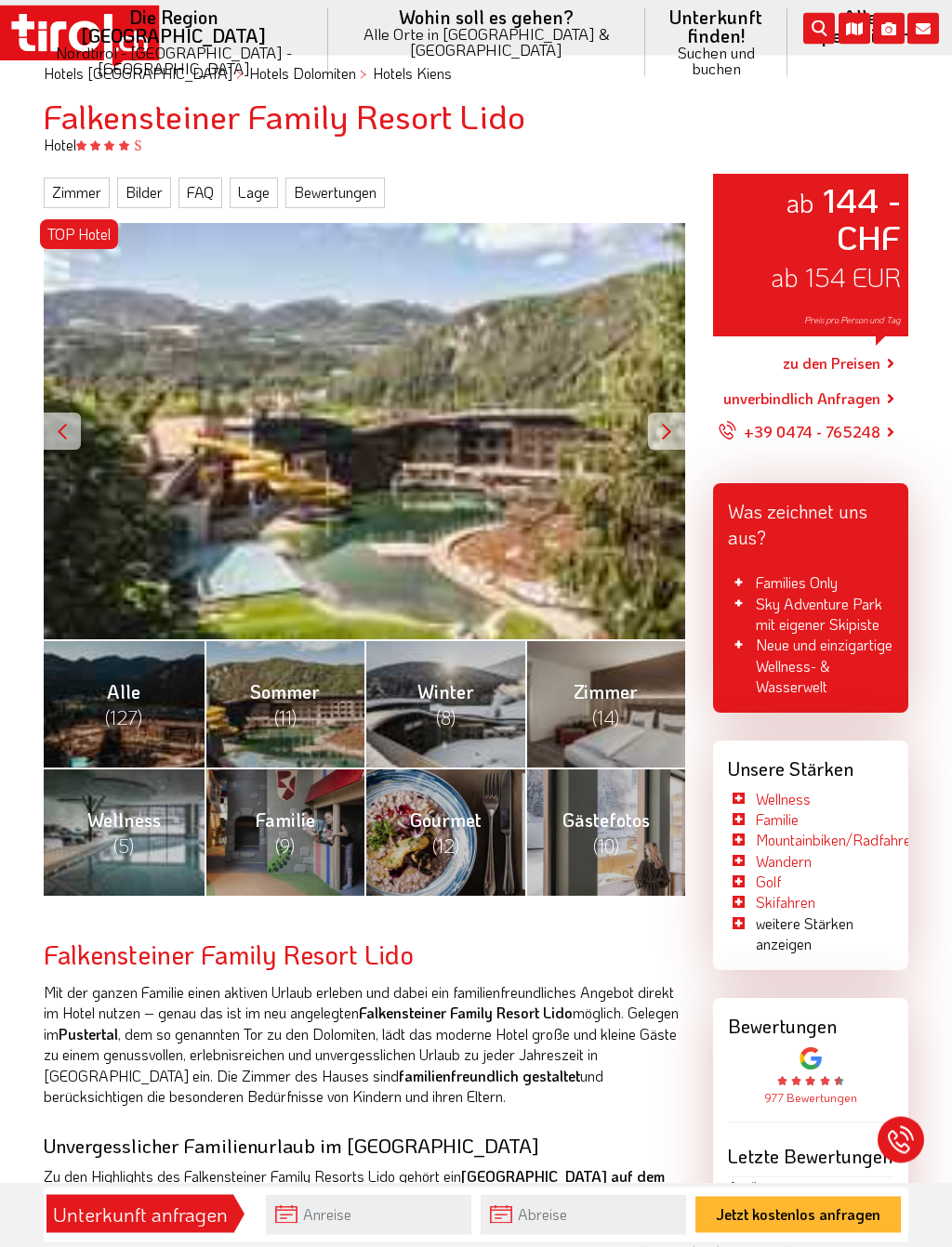
click at [796, 933] on li "weitere Stärken anzeigen" at bounding box center [810, 935] width 165 height 42
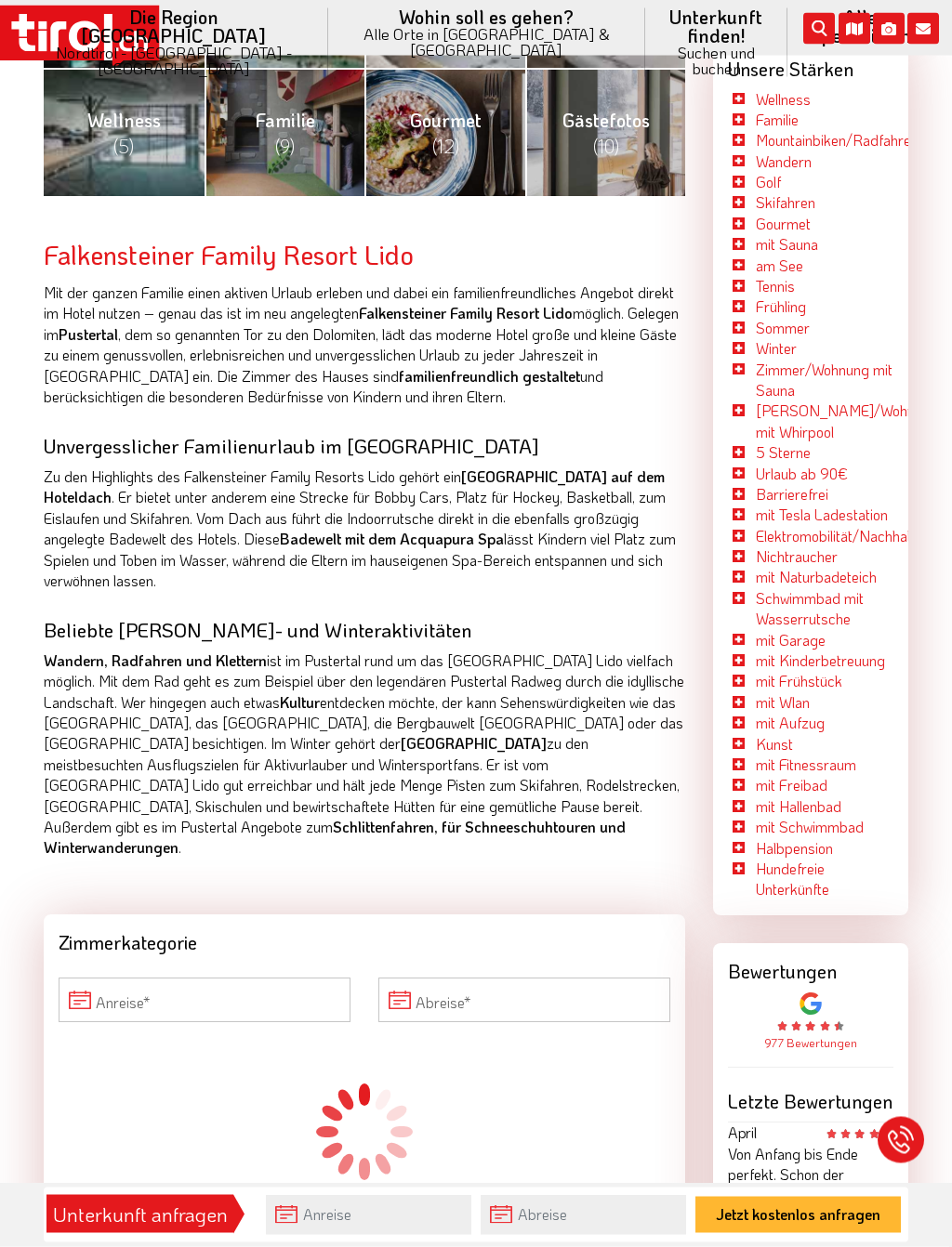
scroll to position [861, 0]
click at [204, 978] on input "Anreise" at bounding box center [204, 1000] width 291 height 45
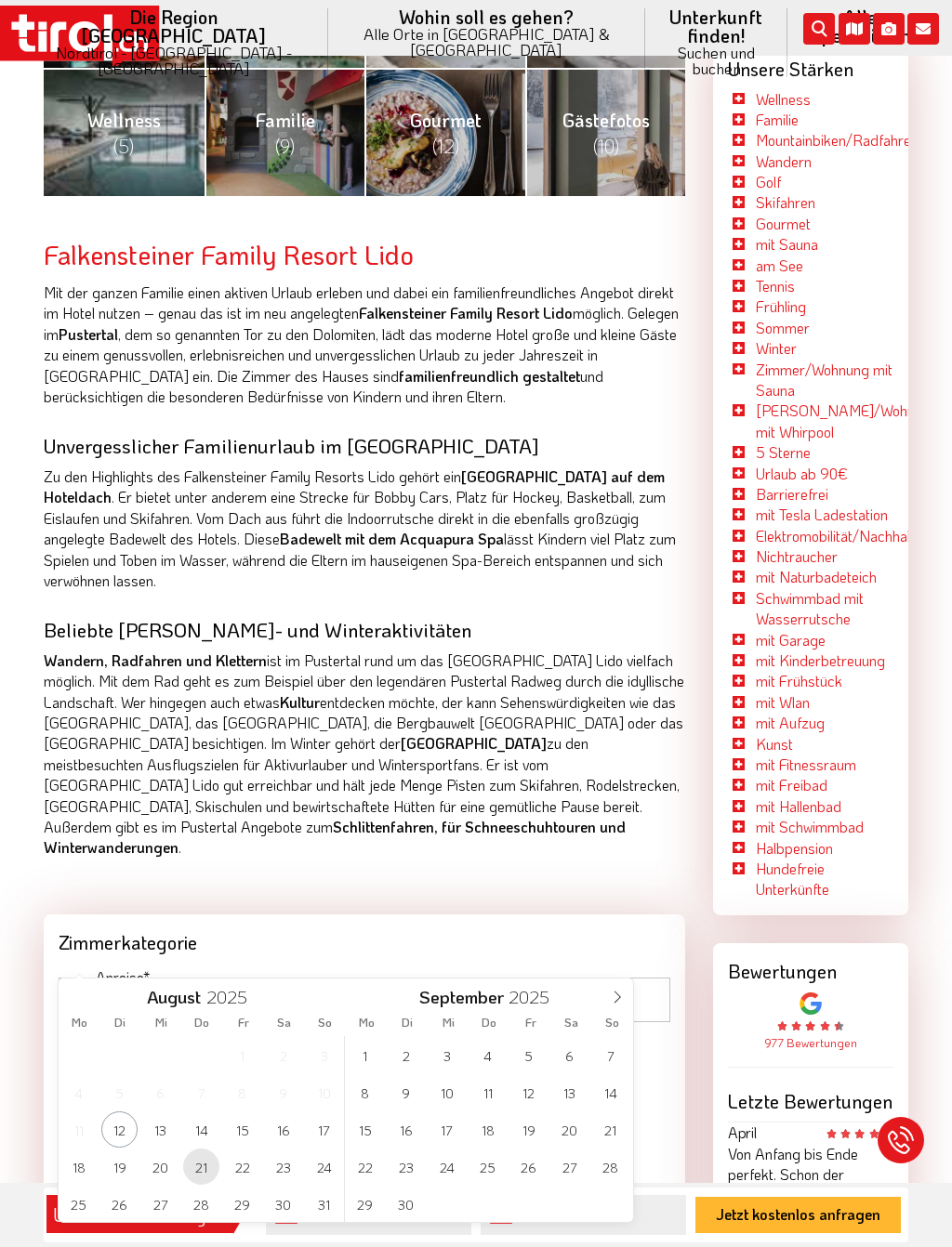
click at [207, 1119] on span "21" at bounding box center [201, 1166] width 36 height 36
click at [291, 1119] on span "30" at bounding box center [283, 1203] width 36 height 36
type input "[DATE]"
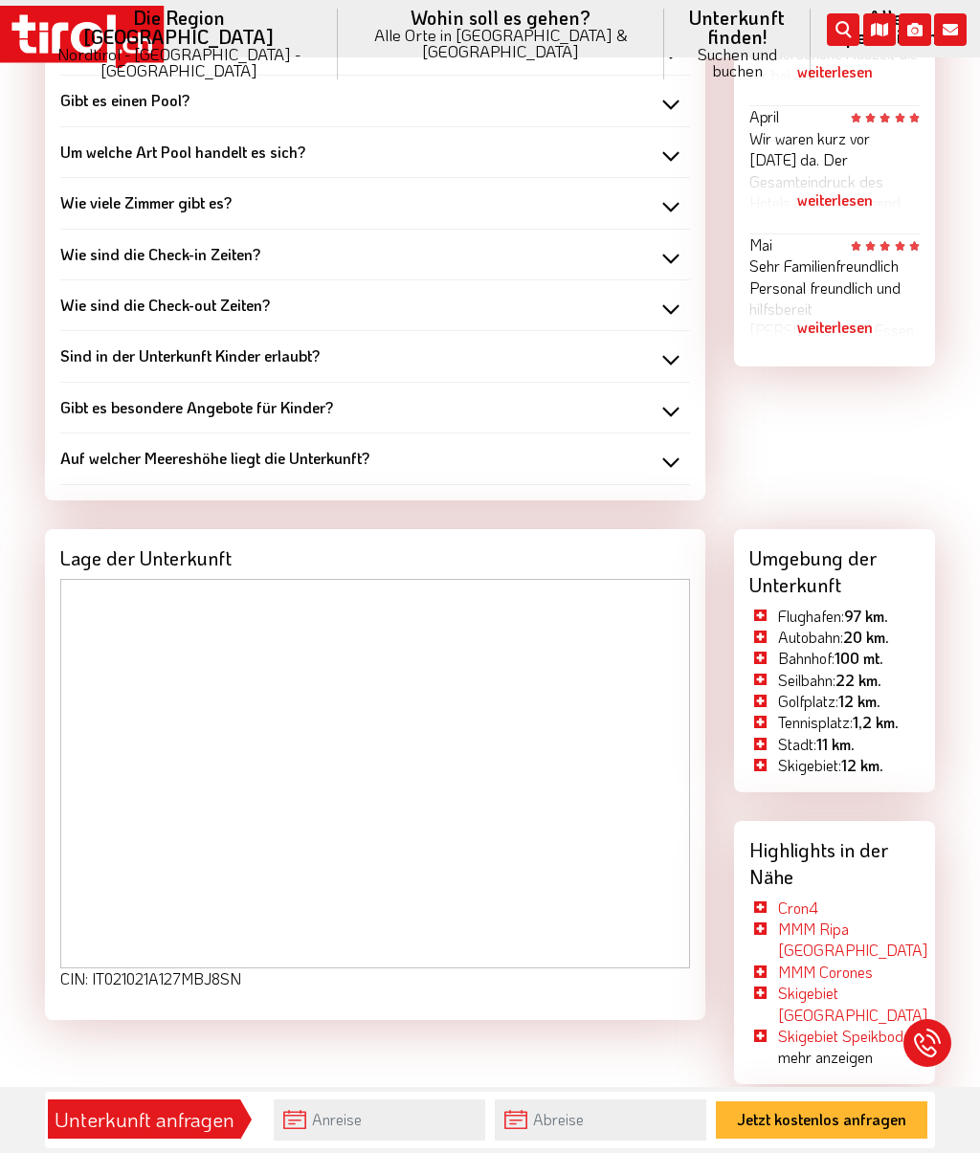
scroll to position [2383, 0]
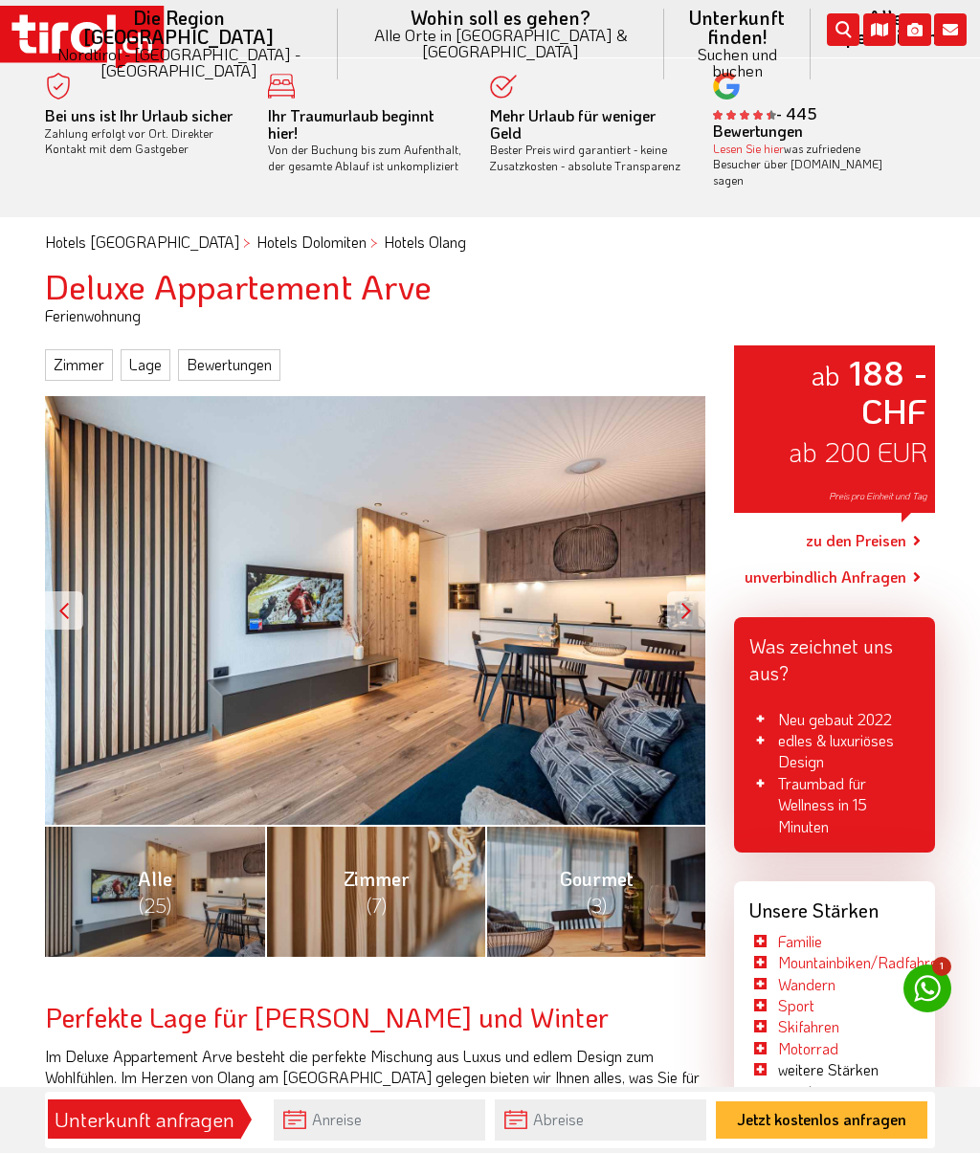
click at [410, 878] on link "Zimmer (7)" at bounding box center [375, 891] width 220 height 132
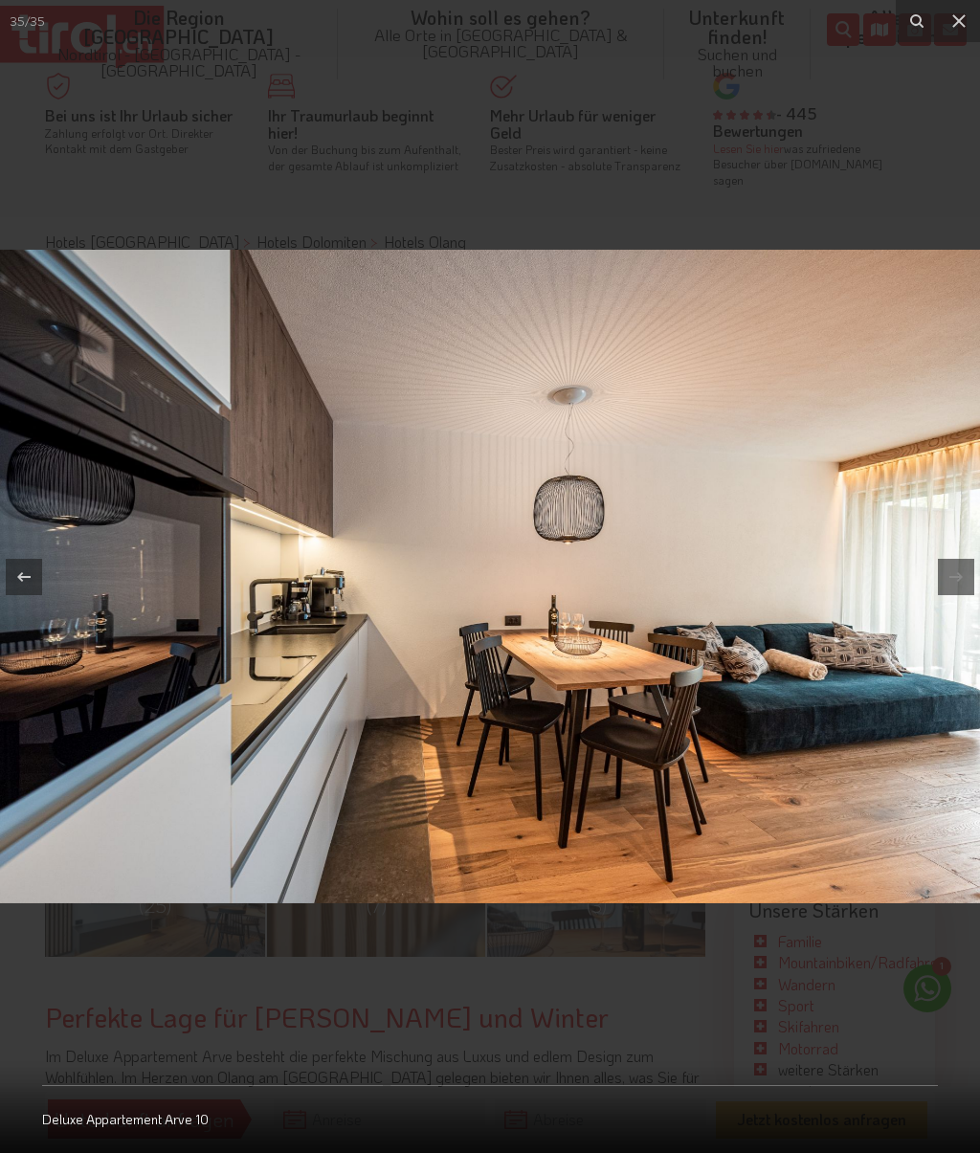
click at [956, 23] on icon at bounding box center [958, 20] width 13 height 13
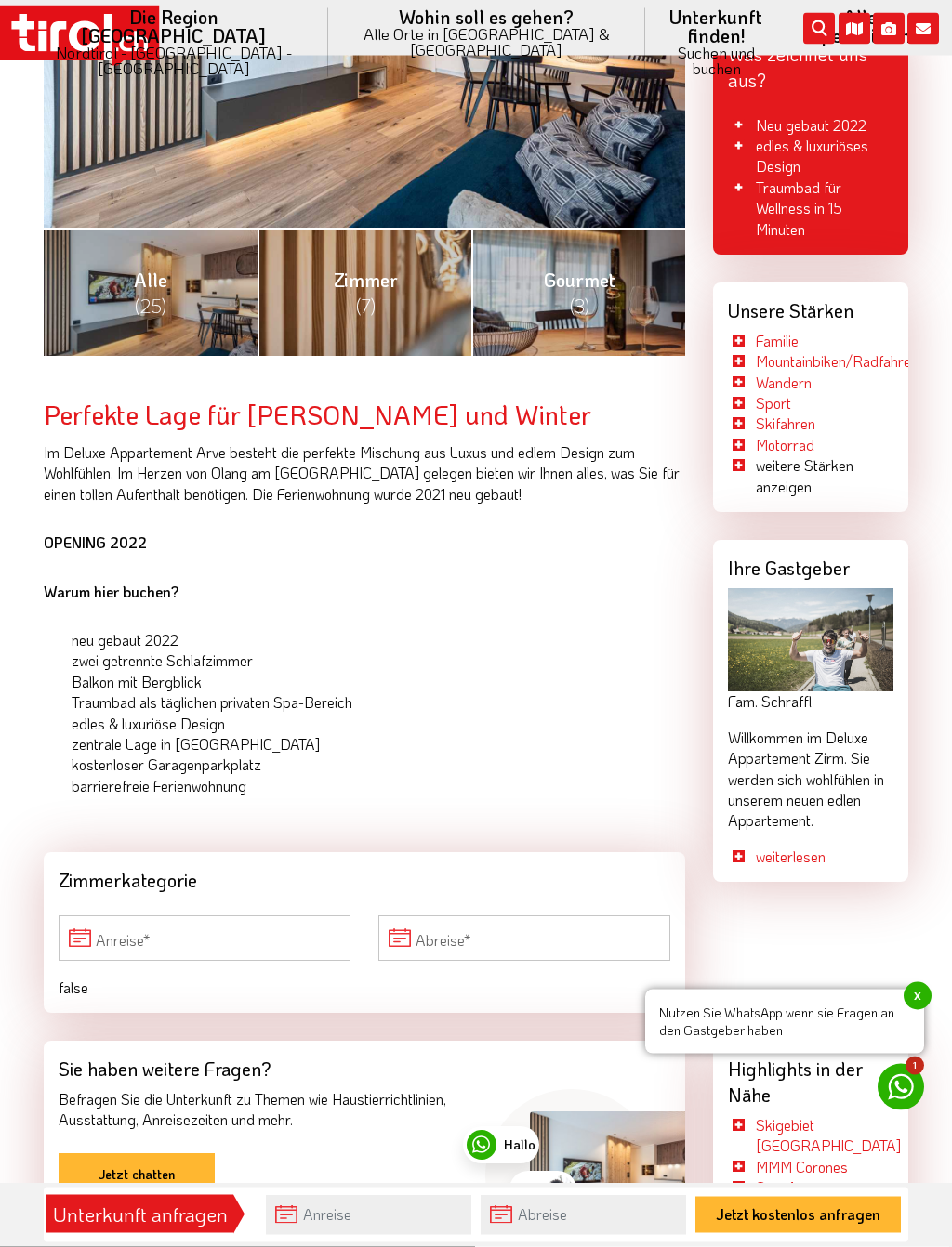
scroll to position [573, 0]
click at [810, 455] on li "weitere Stärken anzeigen" at bounding box center [810, 476] width 165 height 42
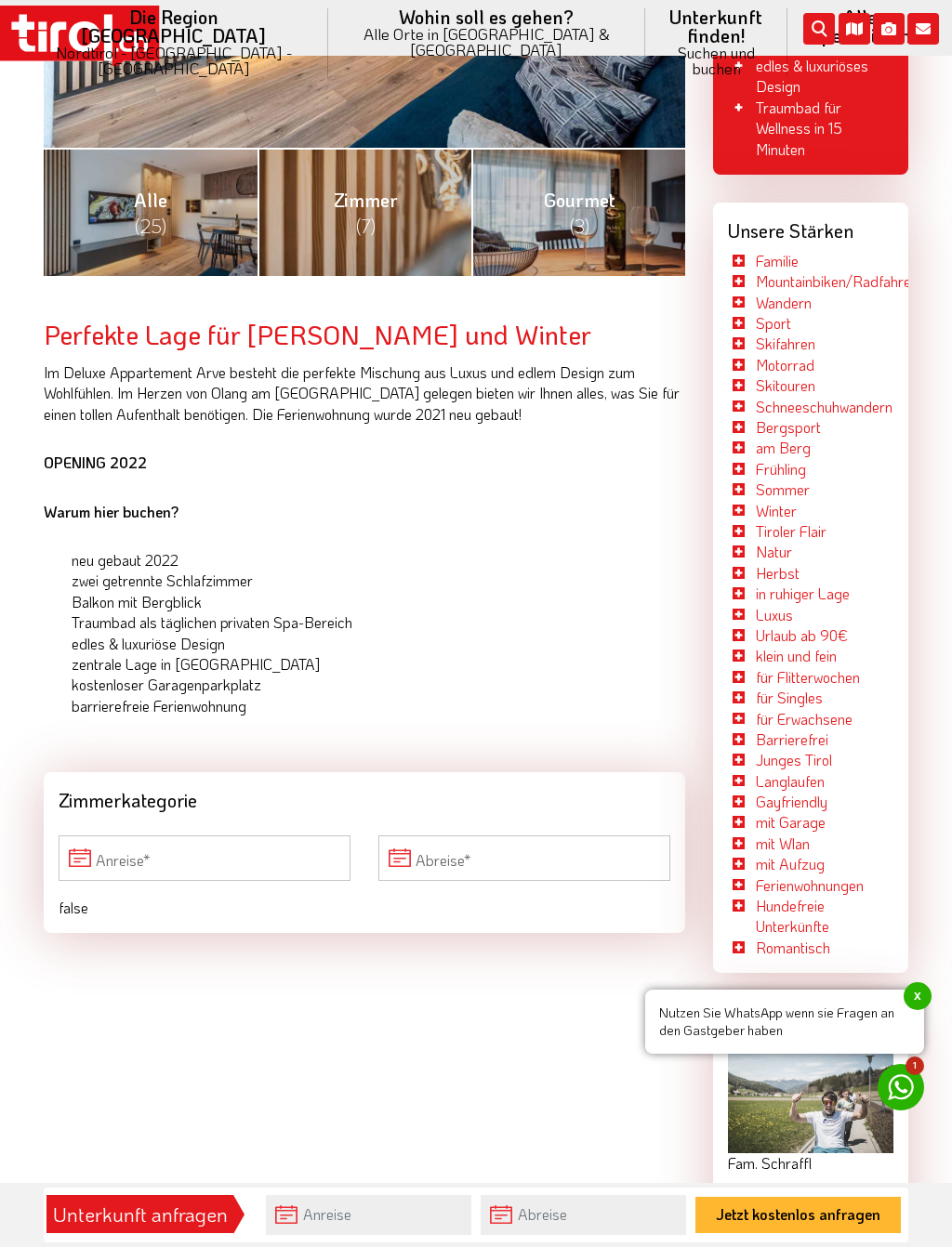
scroll to position [664, 0]
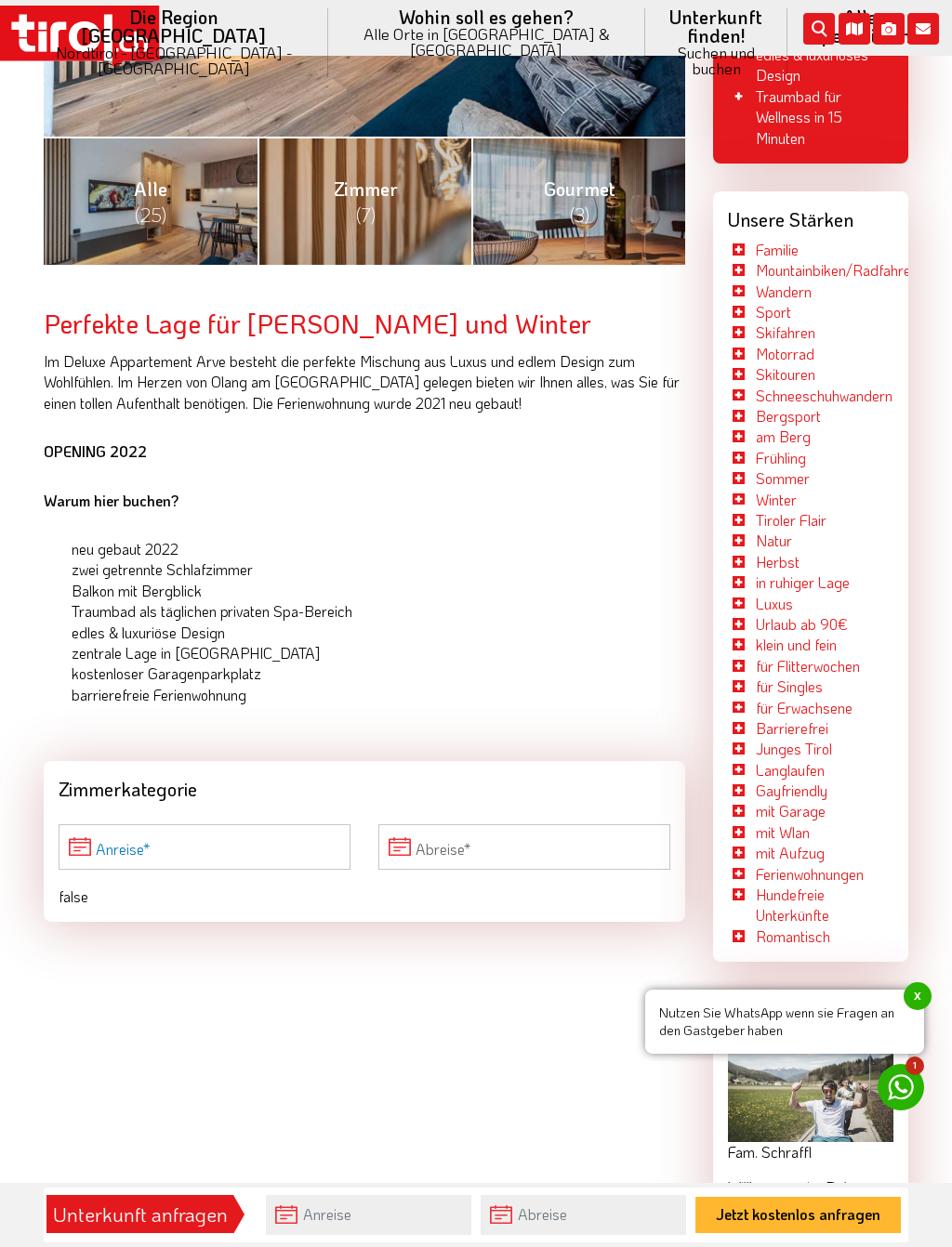
click at [238, 825] on input "Anreise" at bounding box center [204, 847] width 291 height 45
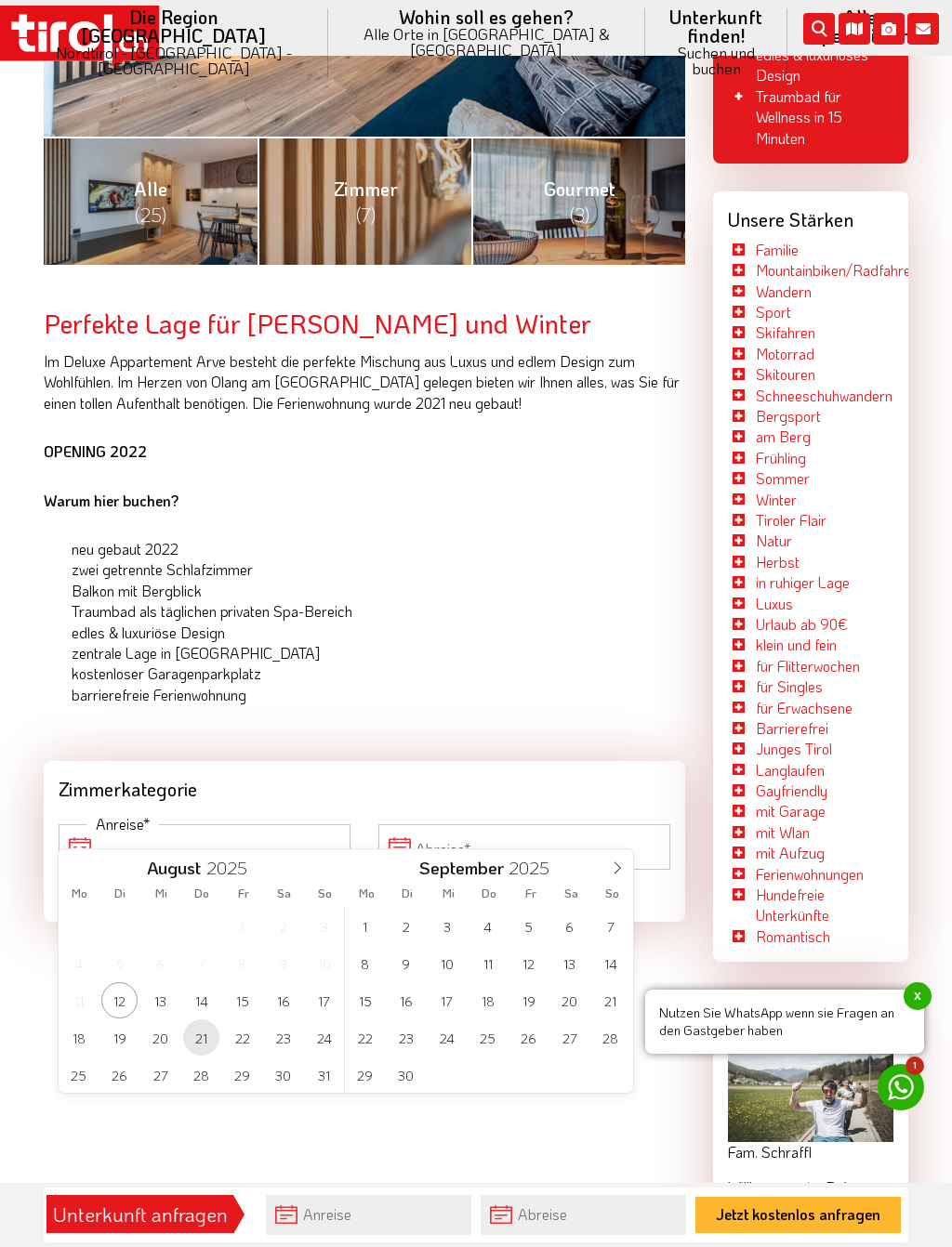
click at [210, 1035] on span "21" at bounding box center [201, 1037] width 36 height 36
click at [291, 1073] on span "30" at bounding box center [283, 1074] width 36 height 36
type input "21-08-2025"
type input "30-08-2025"
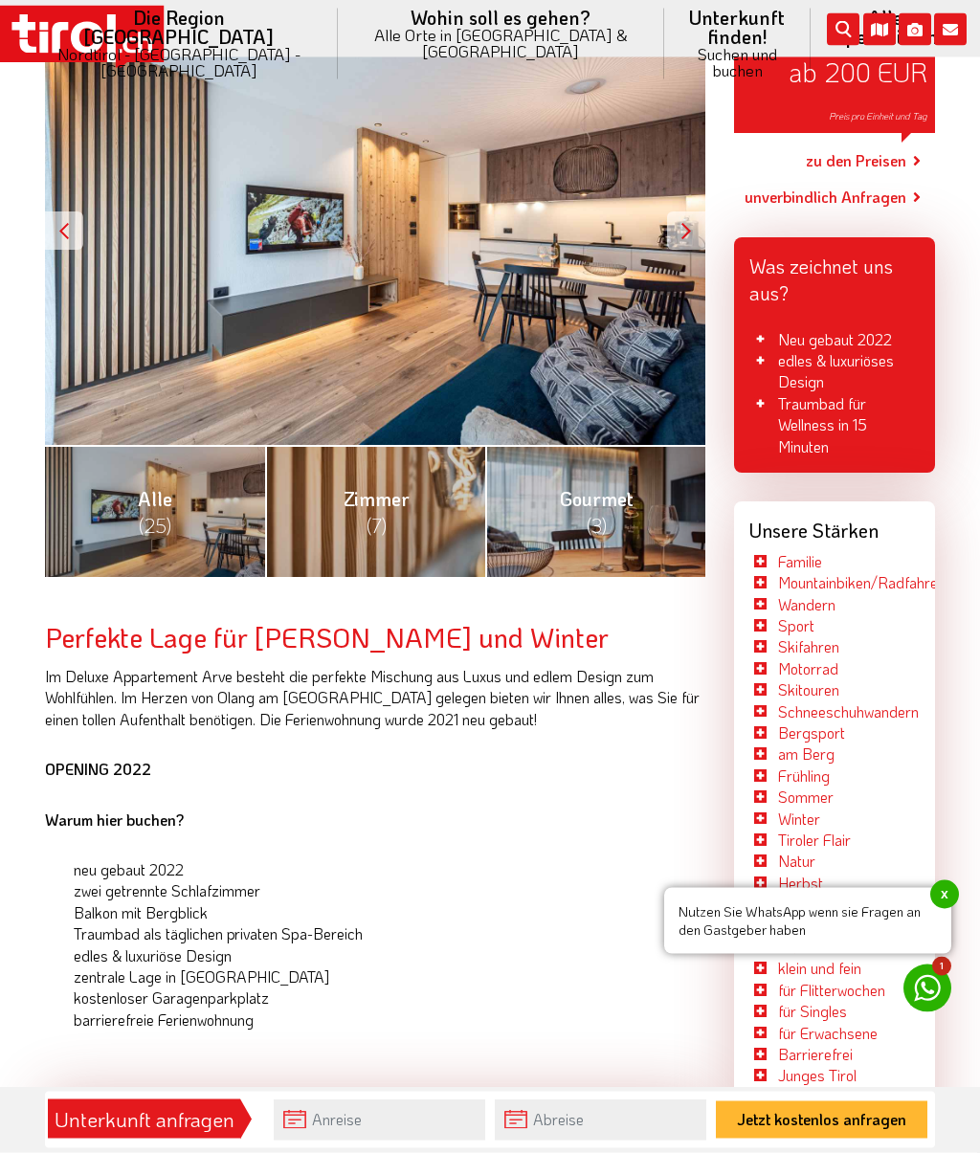
scroll to position [0, 0]
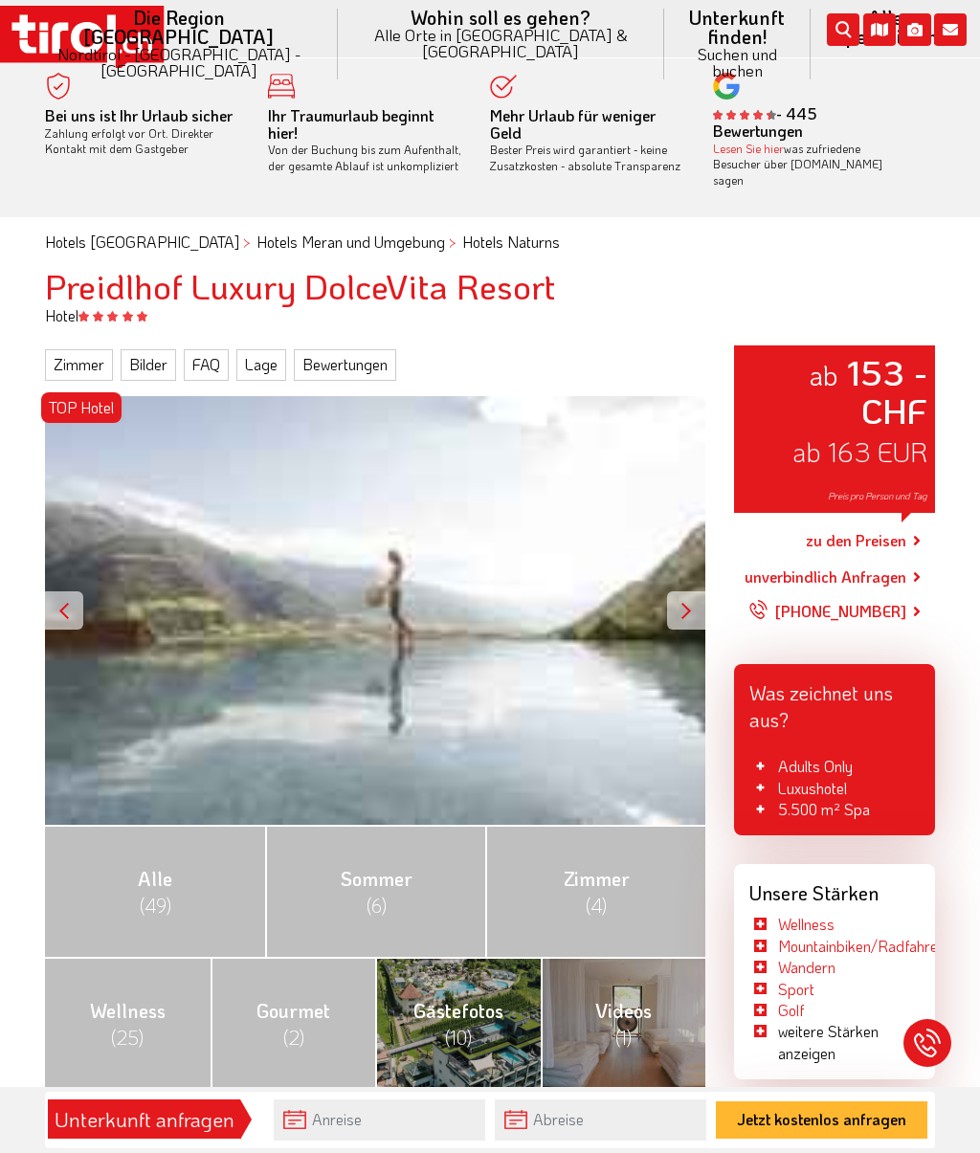
click at [391, 887] on link "[PERSON_NAME] (6)" at bounding box center [375, 891] width 220 height 132
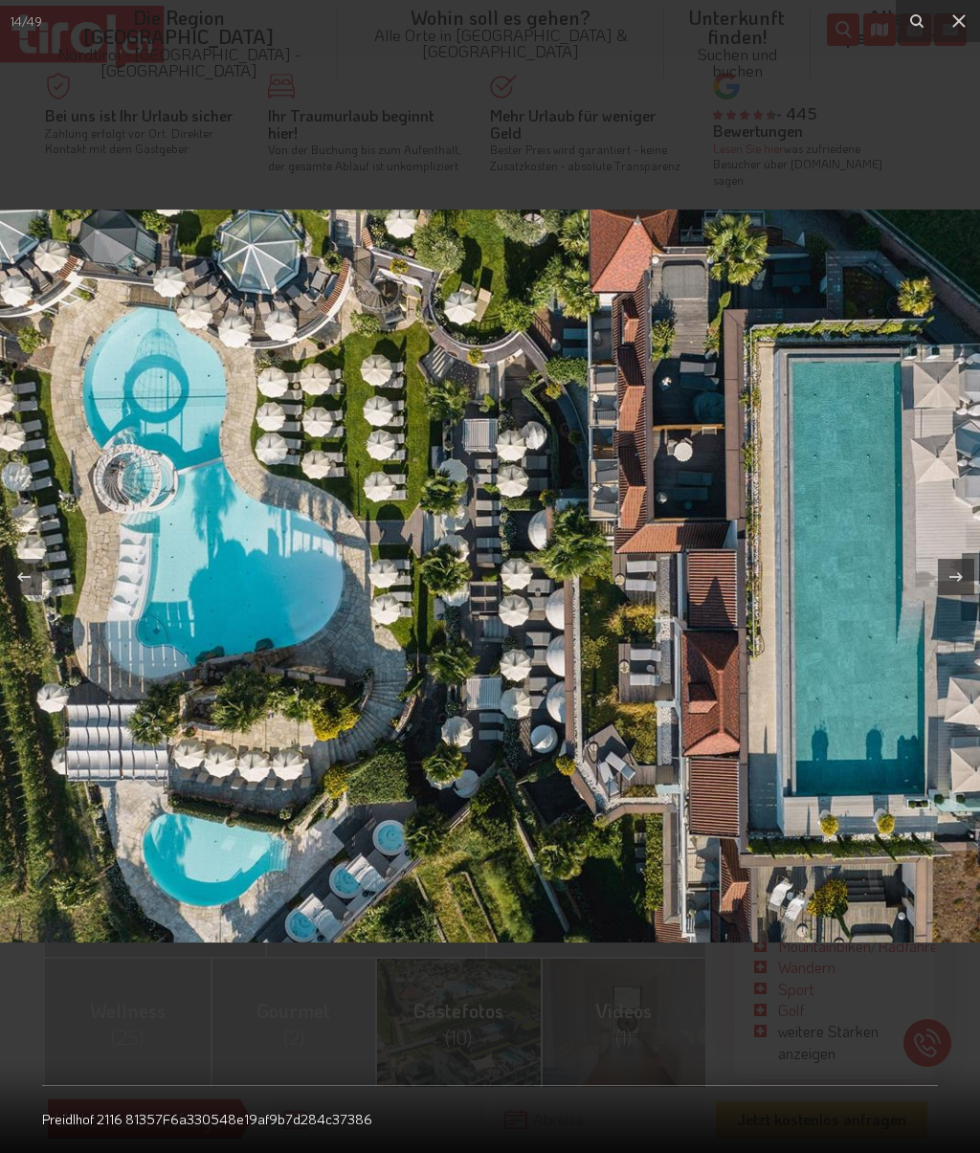
click at [970, 22] on button at bounding box center [959, 21] width 42 height 42
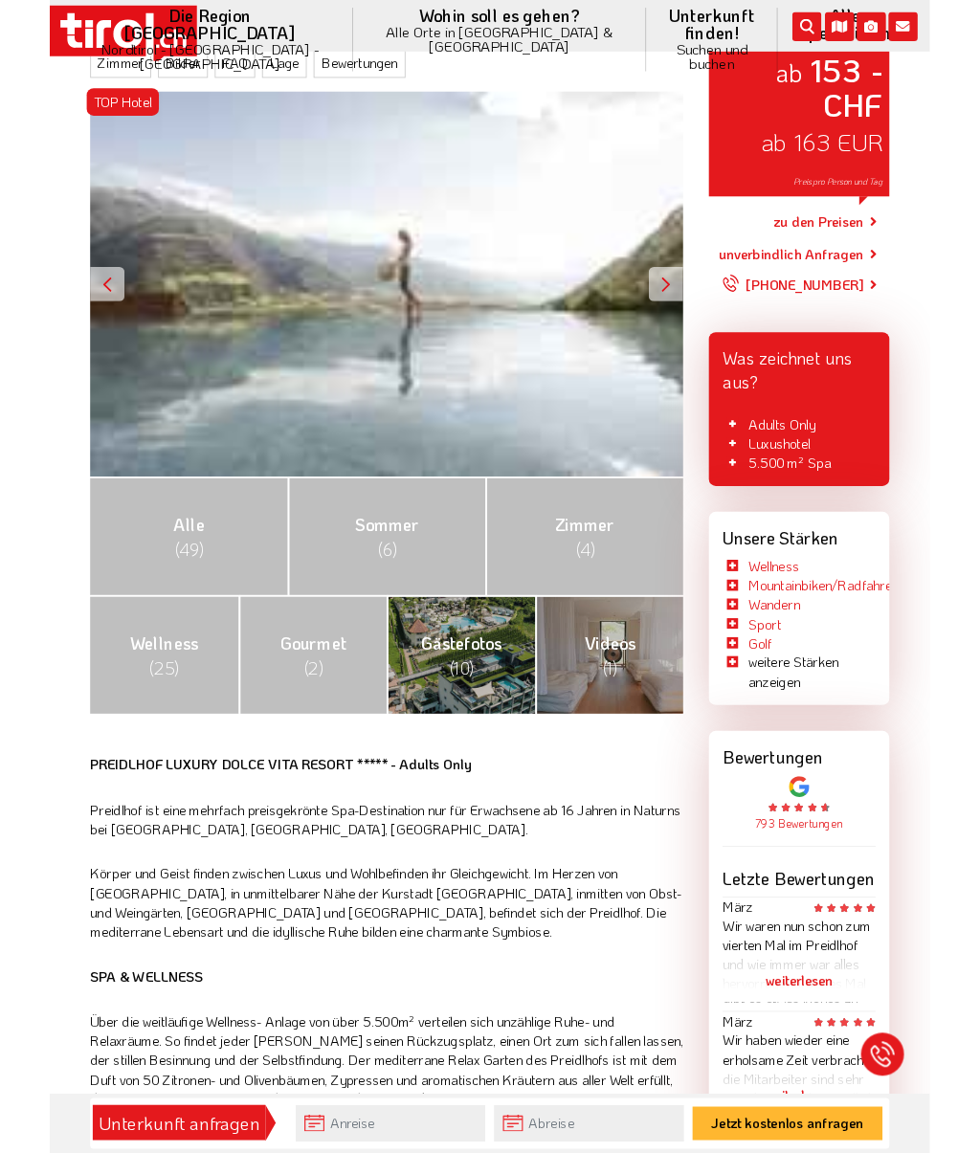
scroll to position [347, 0]
